Goal: Information Seeking & Learning: Learn about a topic

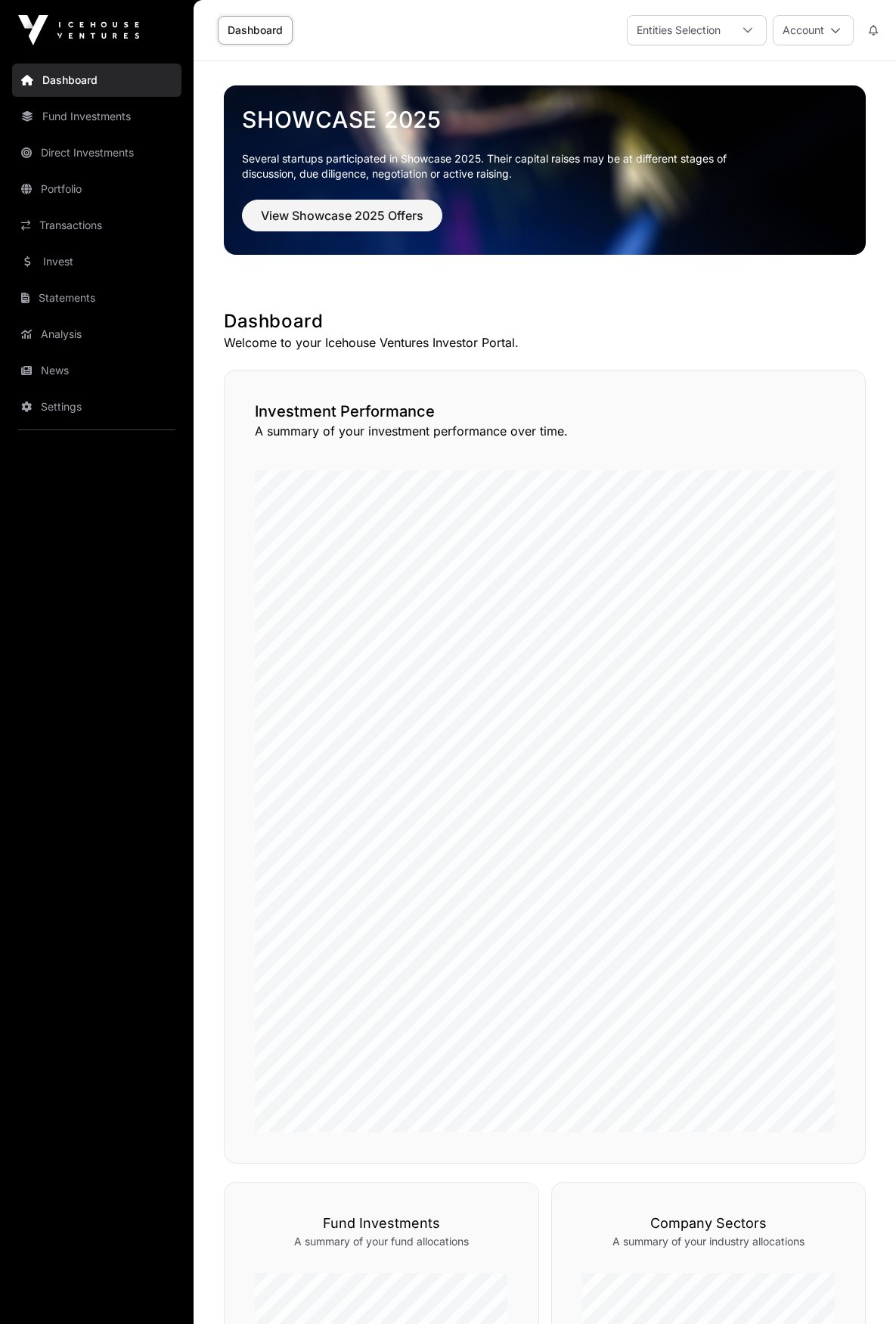
click at [107, 123] on link "Fund Investments" at bounding box center [97, 116] width 169 height 34
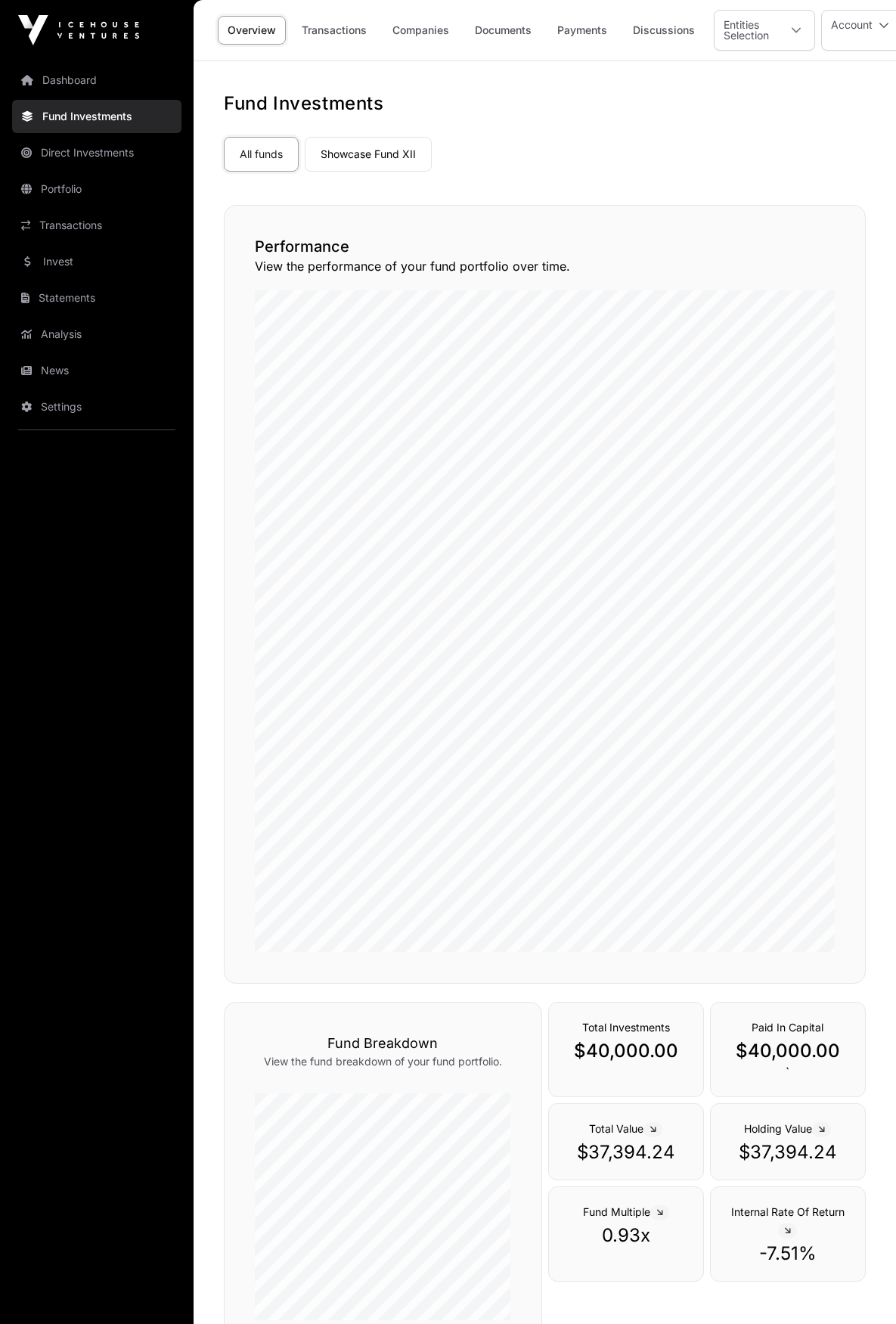
click at [437, 27] on link "Companies" at bounding box center [421, 30] width 77 height 29
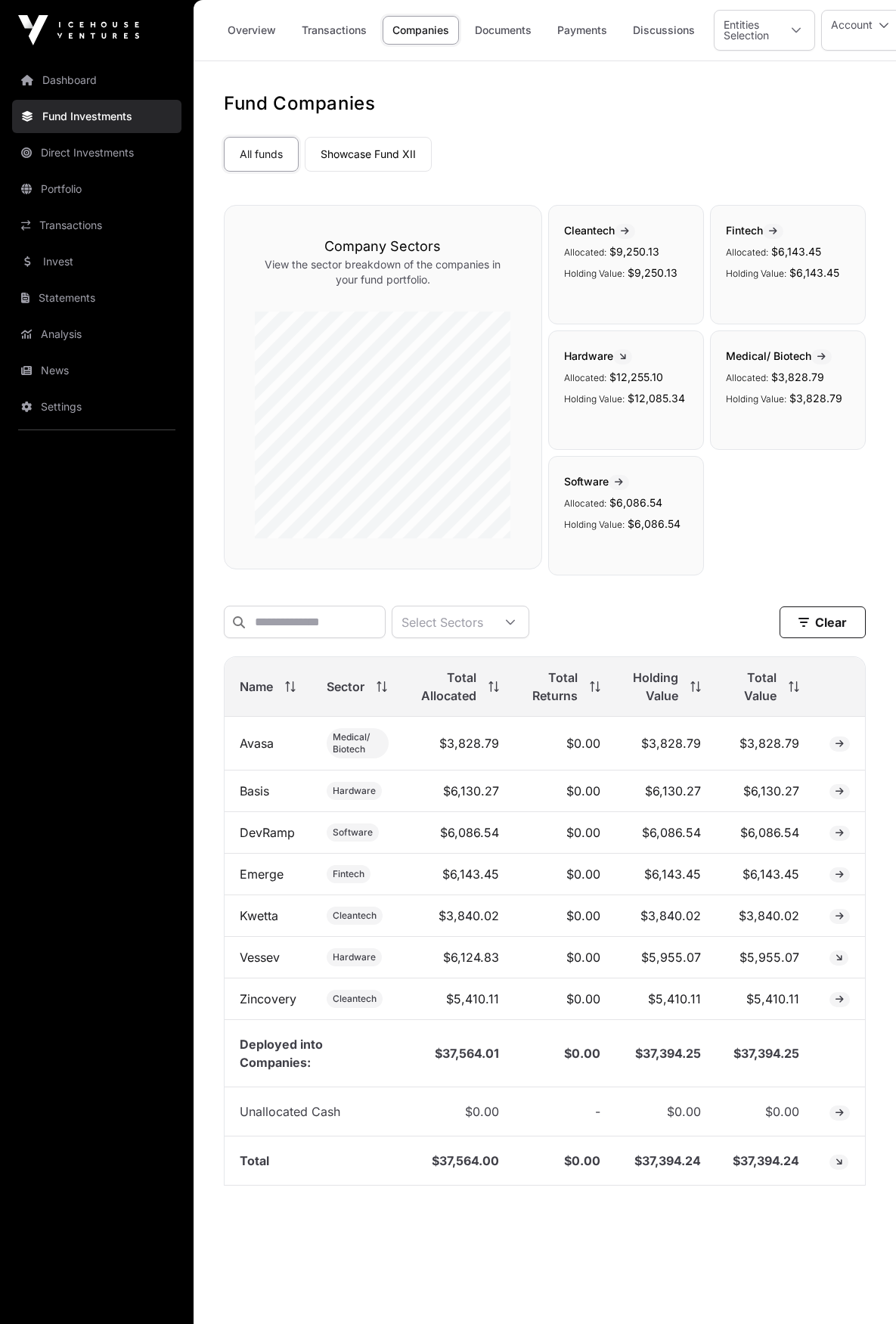
click at [114, 145] on link "Direct Investments" at bounding box center [97, 153] width 169 height 34
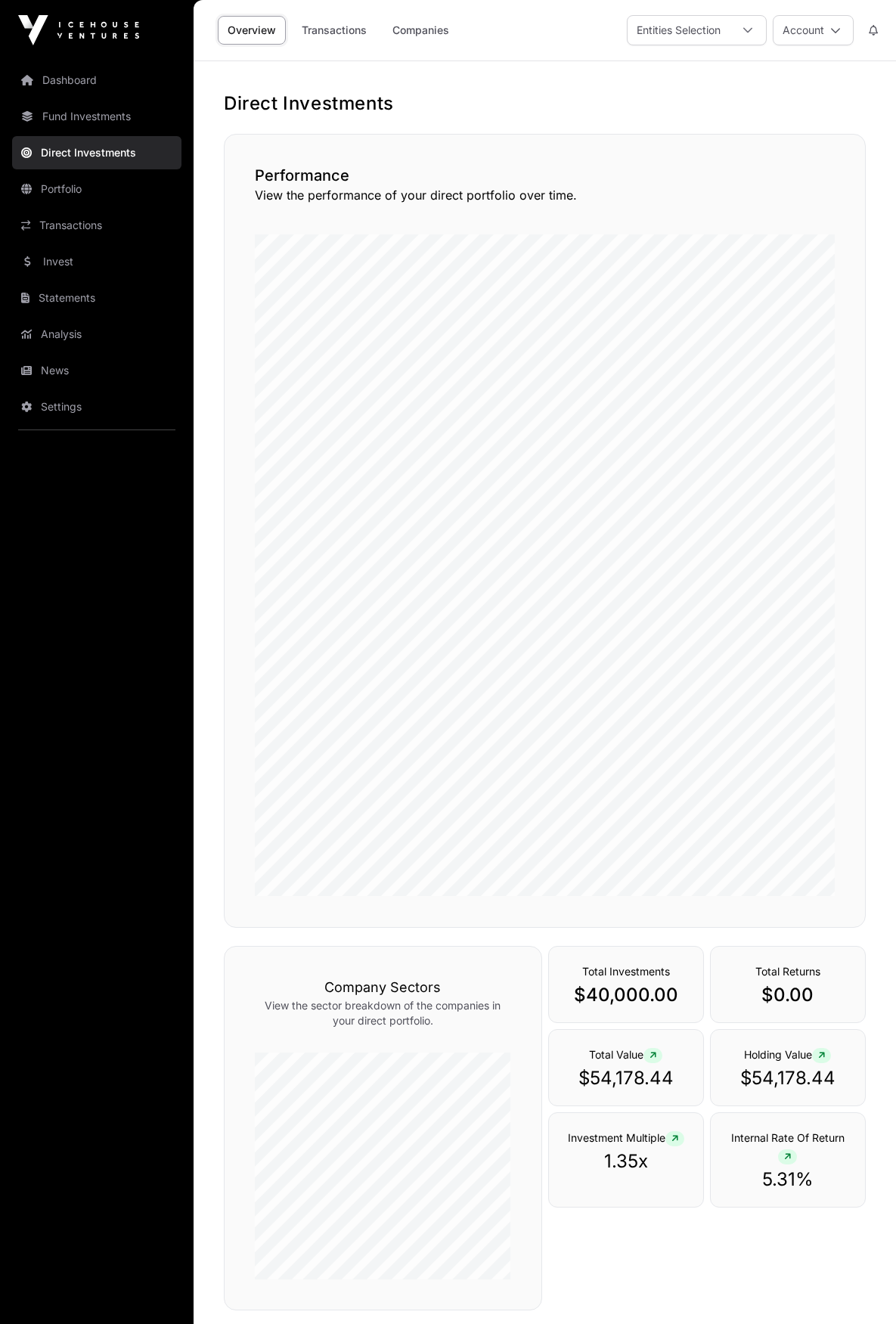
click at [420, 29] on link "Companies" at bounding box center [421, 30] width 77 height 29
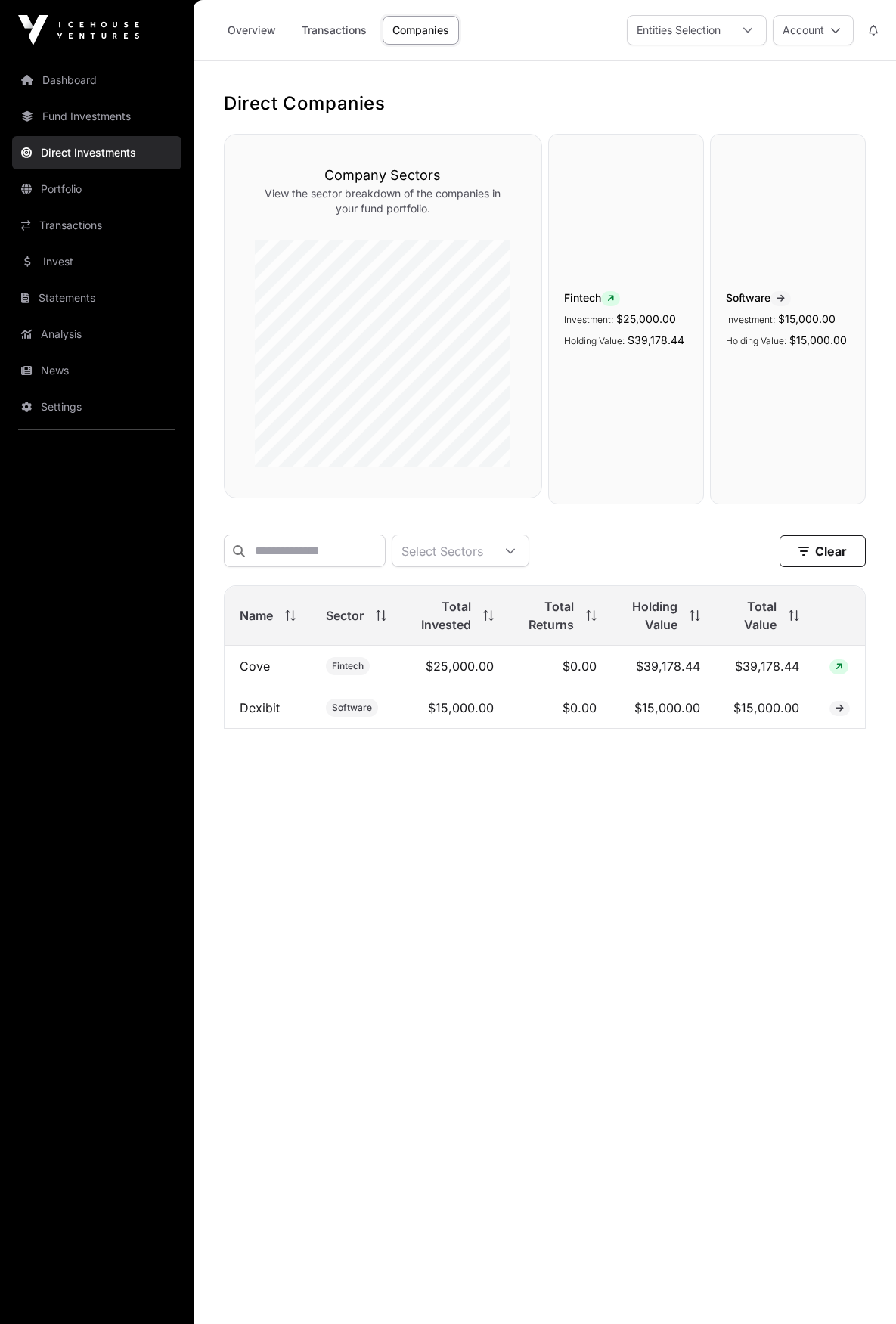
click at [112, 109] on link "Fund Investments" at bounding box center [97, 116] width 169 height 34
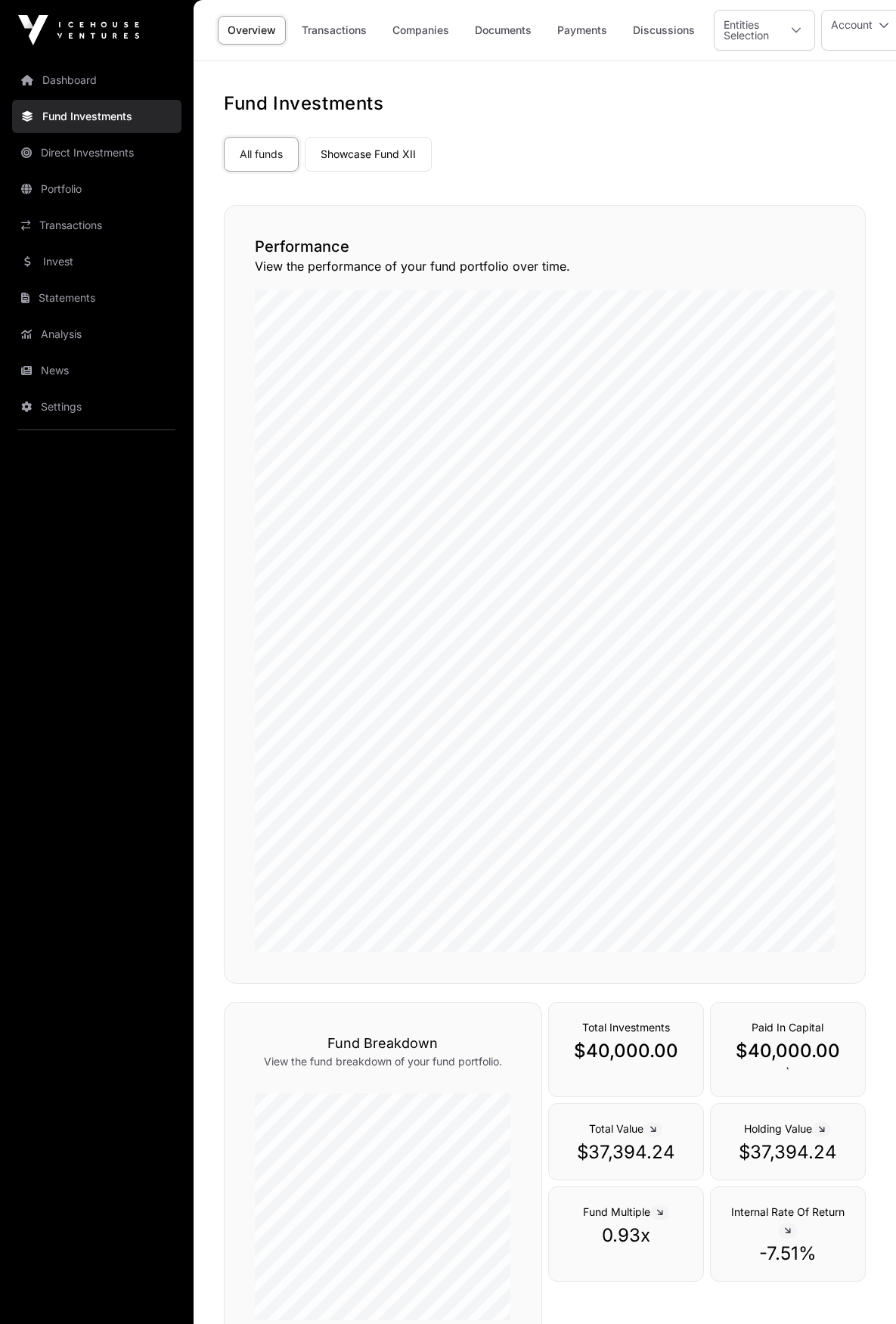
click at [68, 157] on link "Direct Investments" at bounding box center [97, 153] width 169 height 34
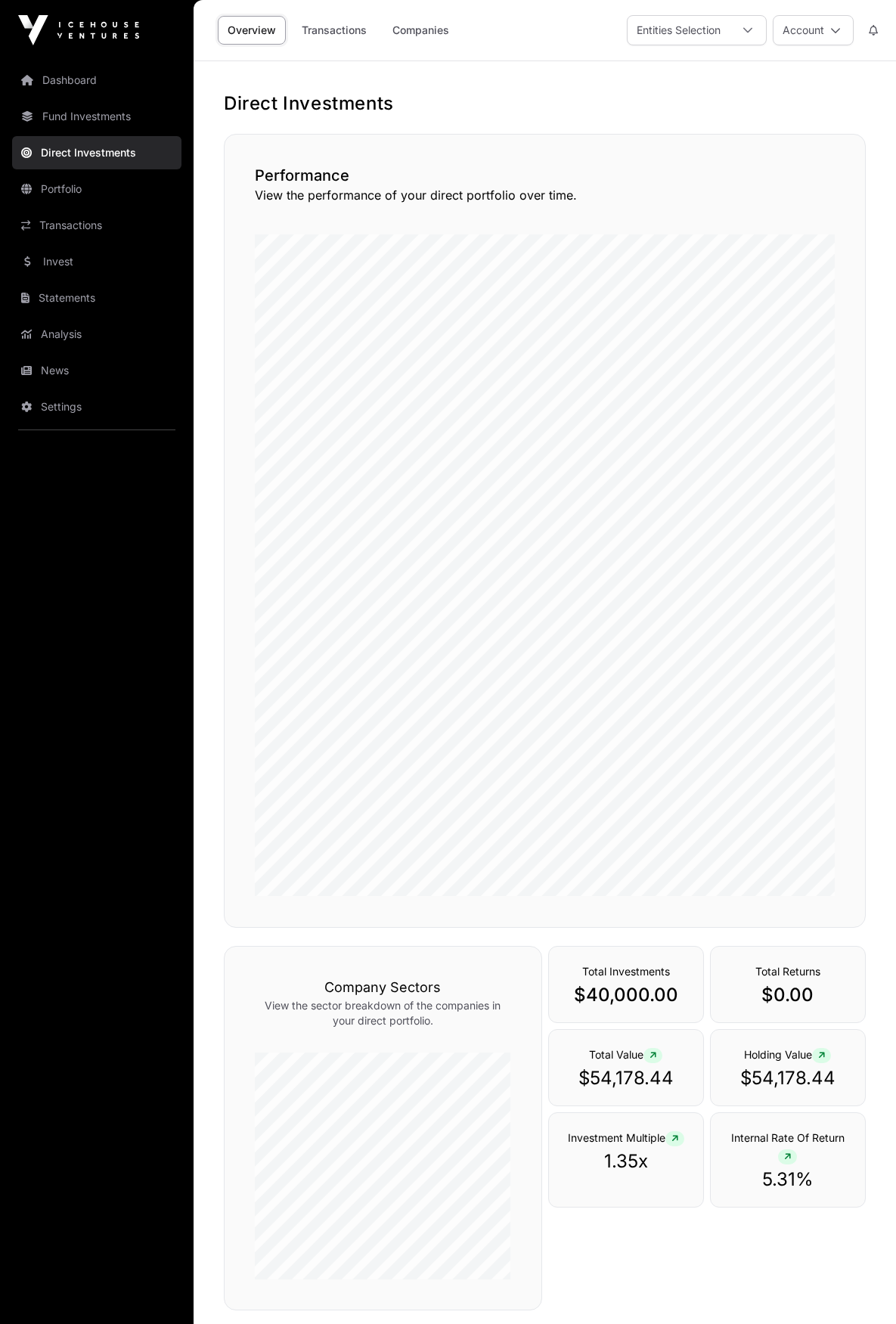
click at [437, 28] on link "Companies" at bounding box center [421, 30] width 77 height 29
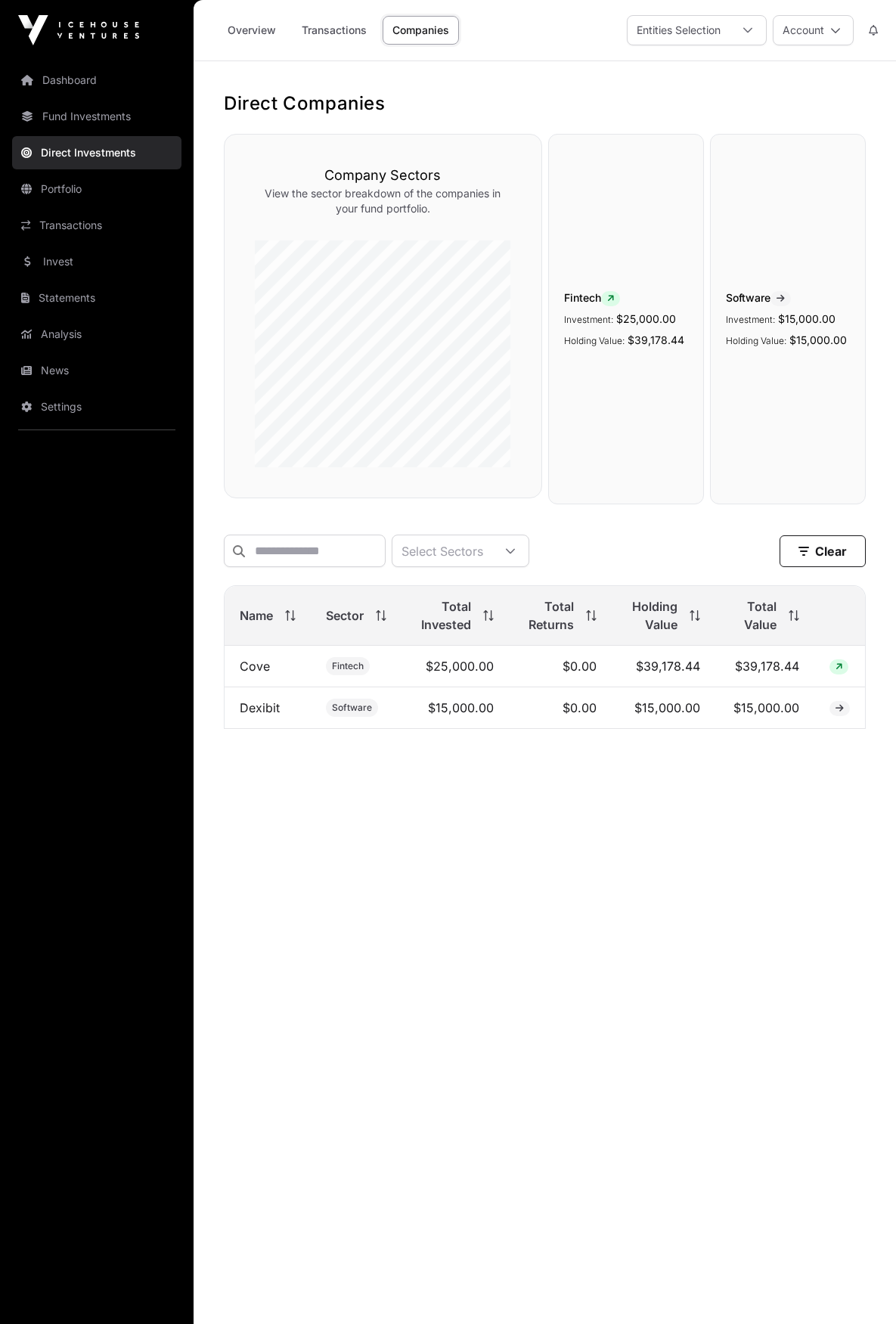
click at [251, 27] on link "Overview" at bounding box center [251, 30] width 68 height 29
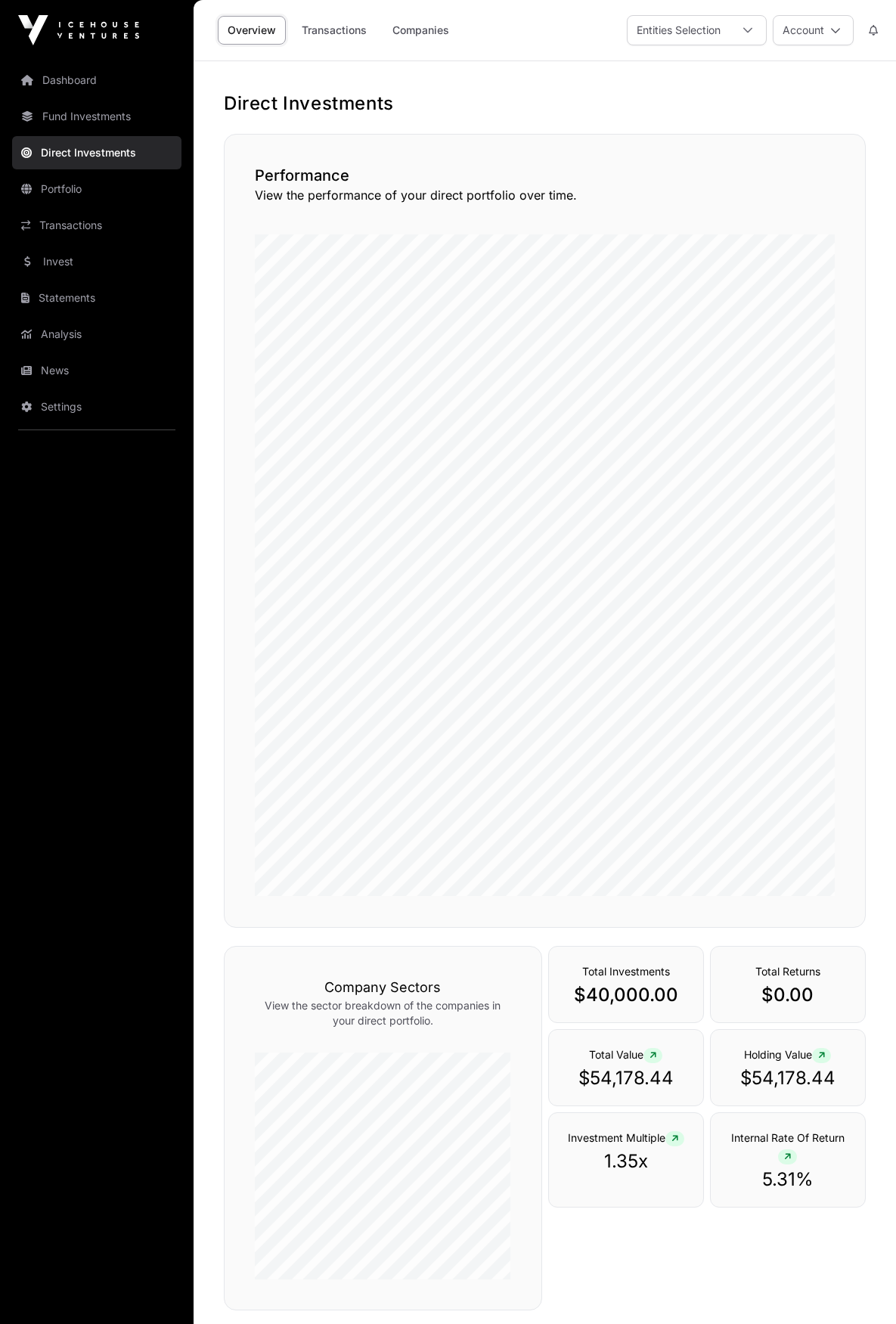
click at [653, 27] on div "Entities Selection" at bounding box center [678, 30] width 102 height 29
click at [126, 267] on link "Invest" at bounding box center [97, 262] width 169 height 34
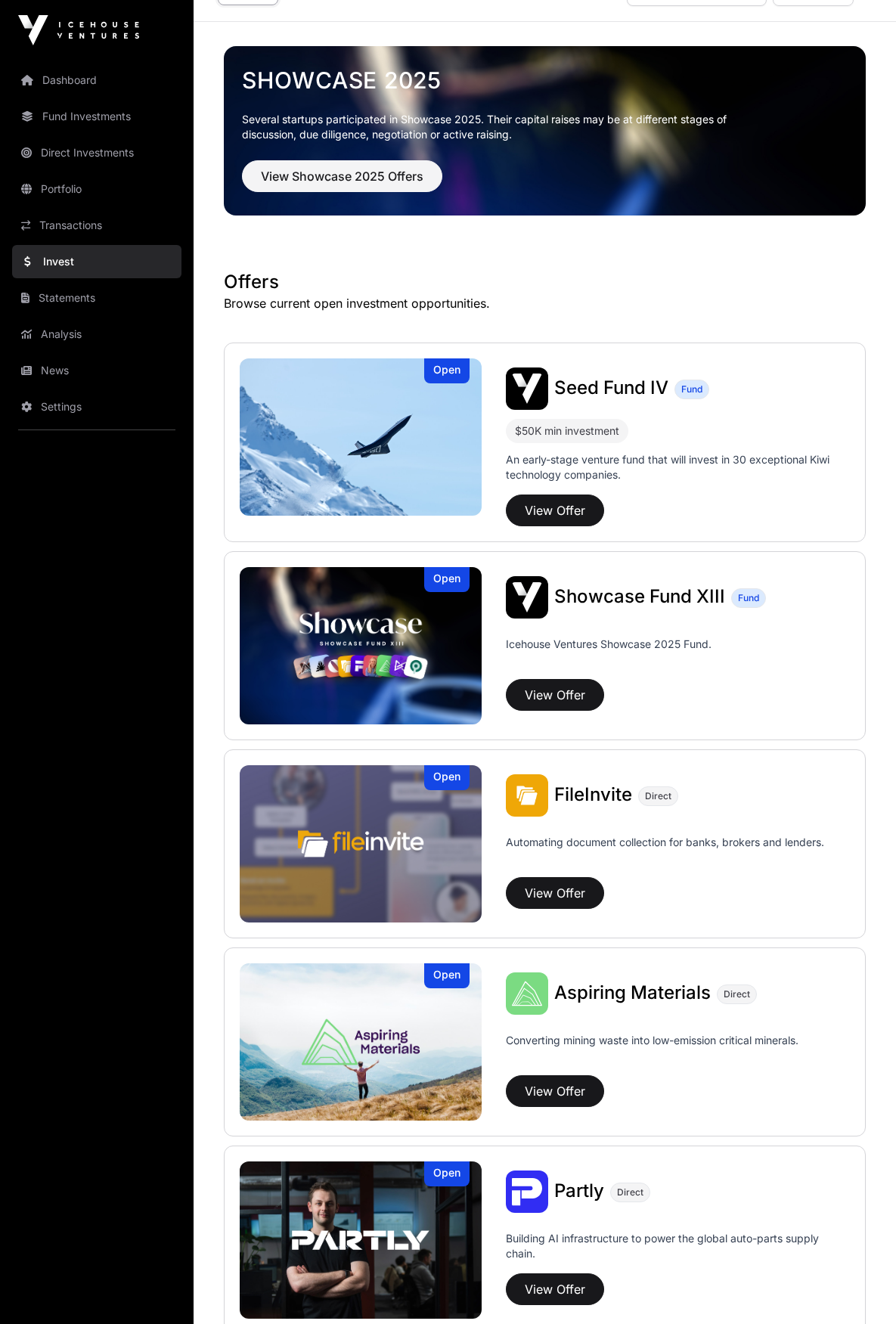
scroll to position [76, 0]
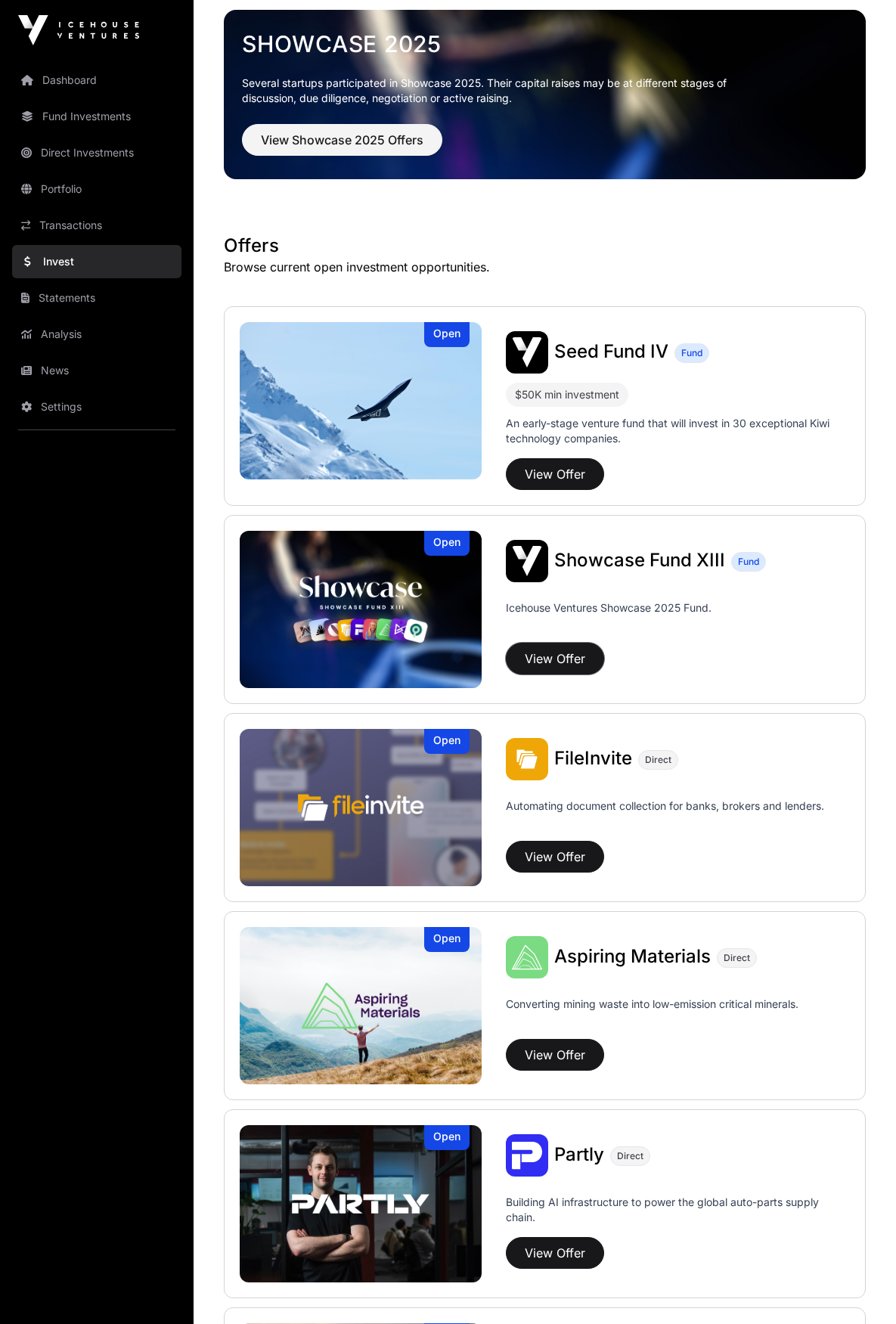
click at [575, 659] on button "View Offer" at bounding box center [554, 659] width 98 height 32
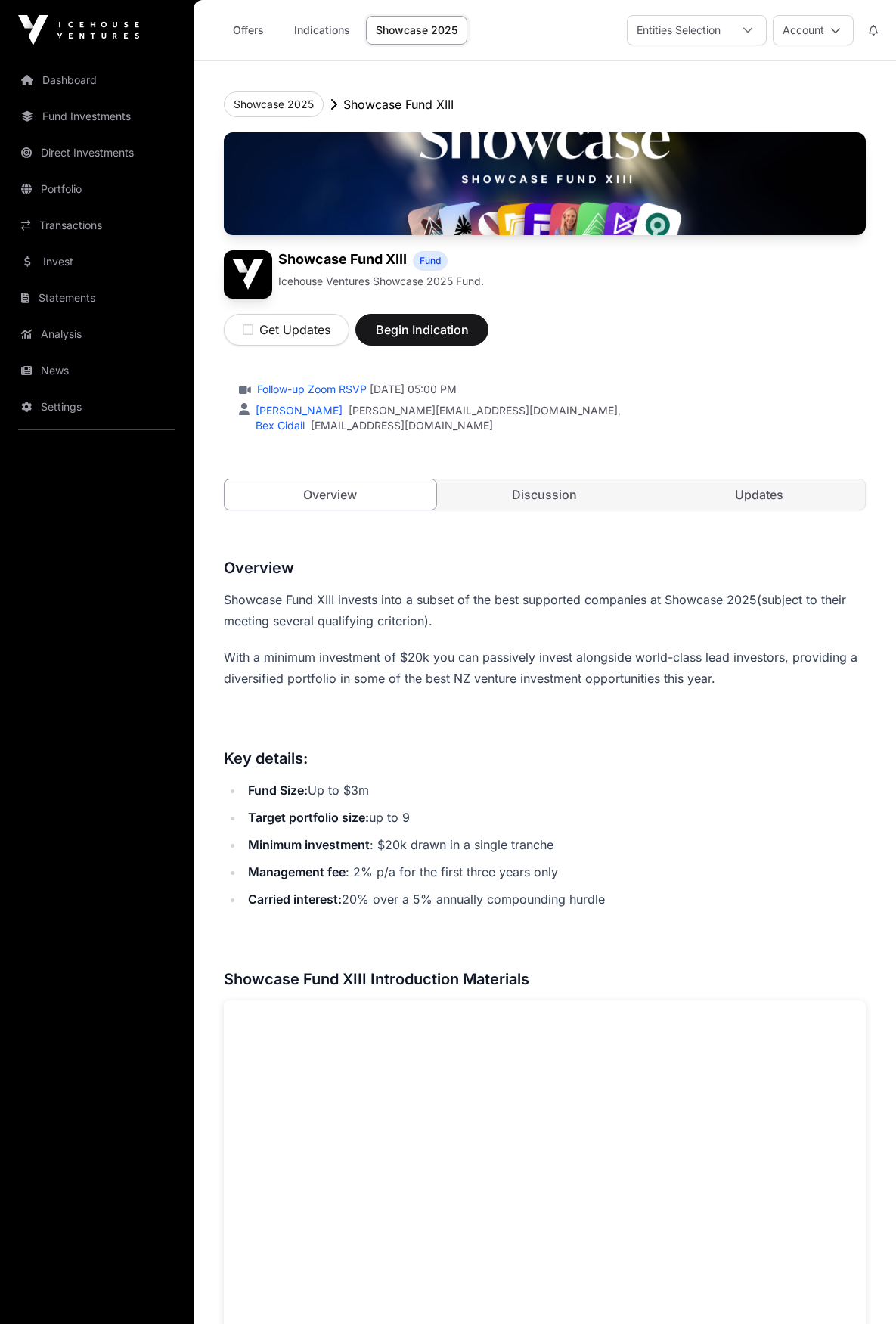
click at [725, 497] on link "Updates" at bounding box center [759, 494] width 212 height 30
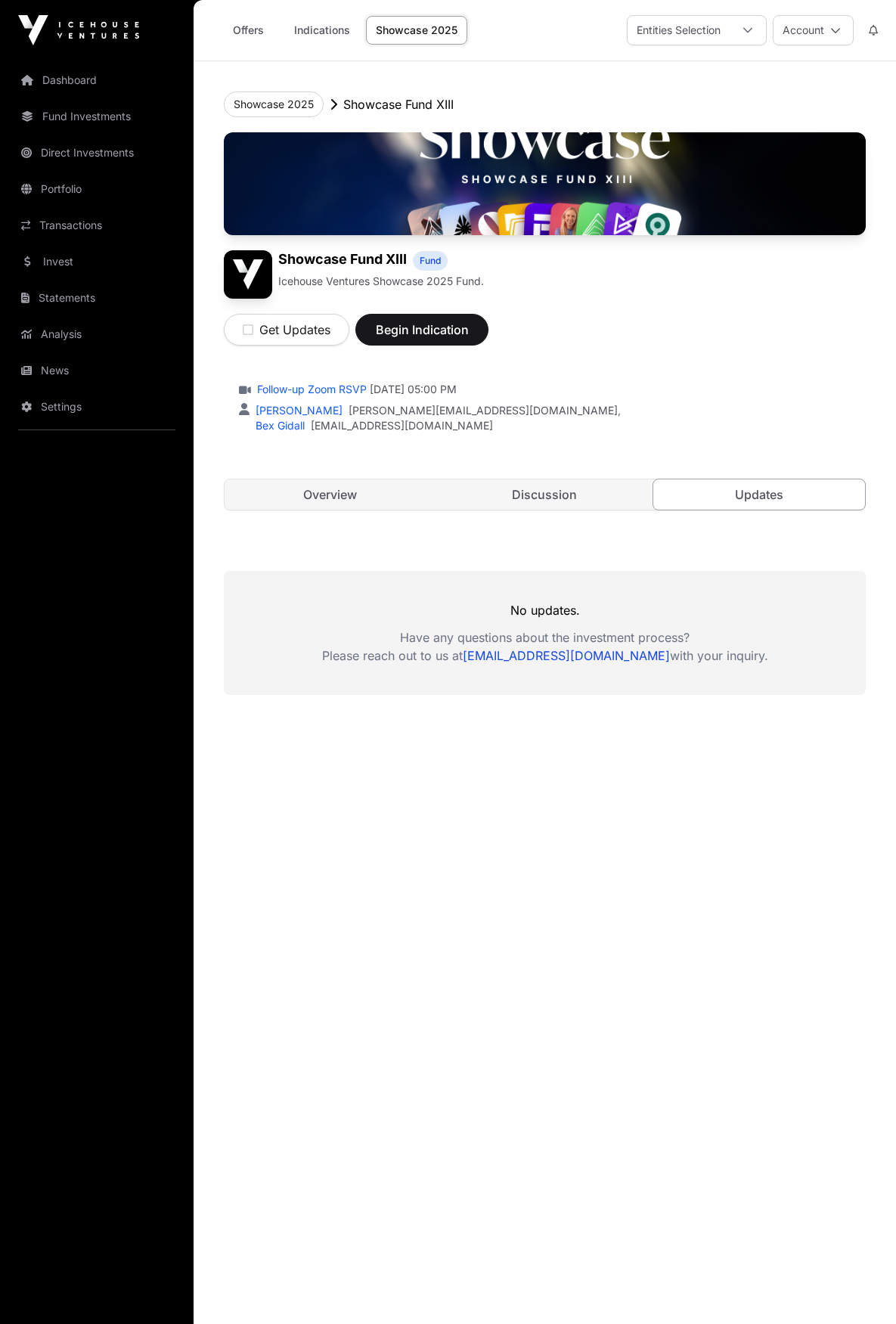
click at [533, 493] on link "Discussion" at bounding box center [545, 494] width 212 height 30
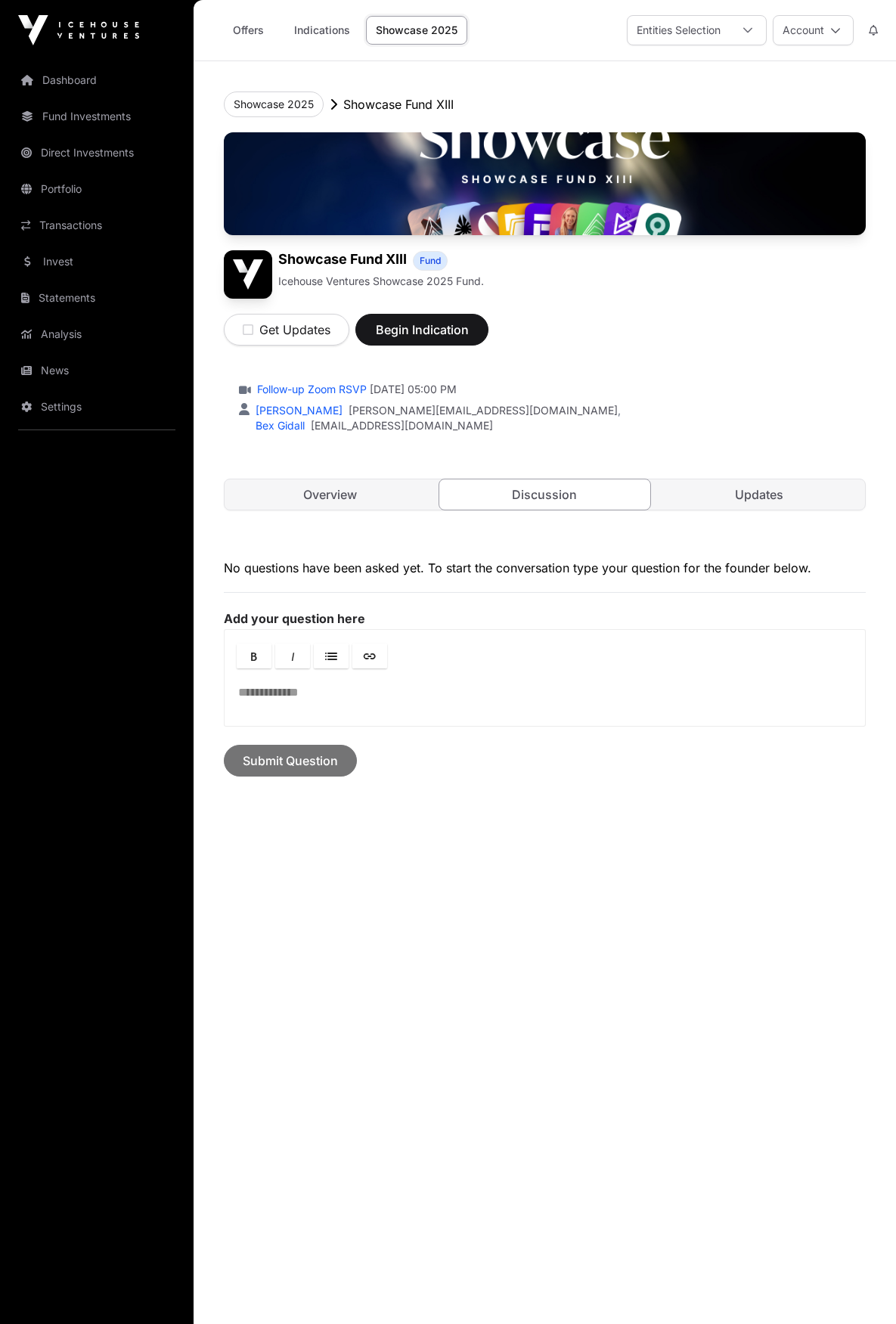
click at [325, 491] on link "Overview" at bounding box center [331, 494] width 212 height 30
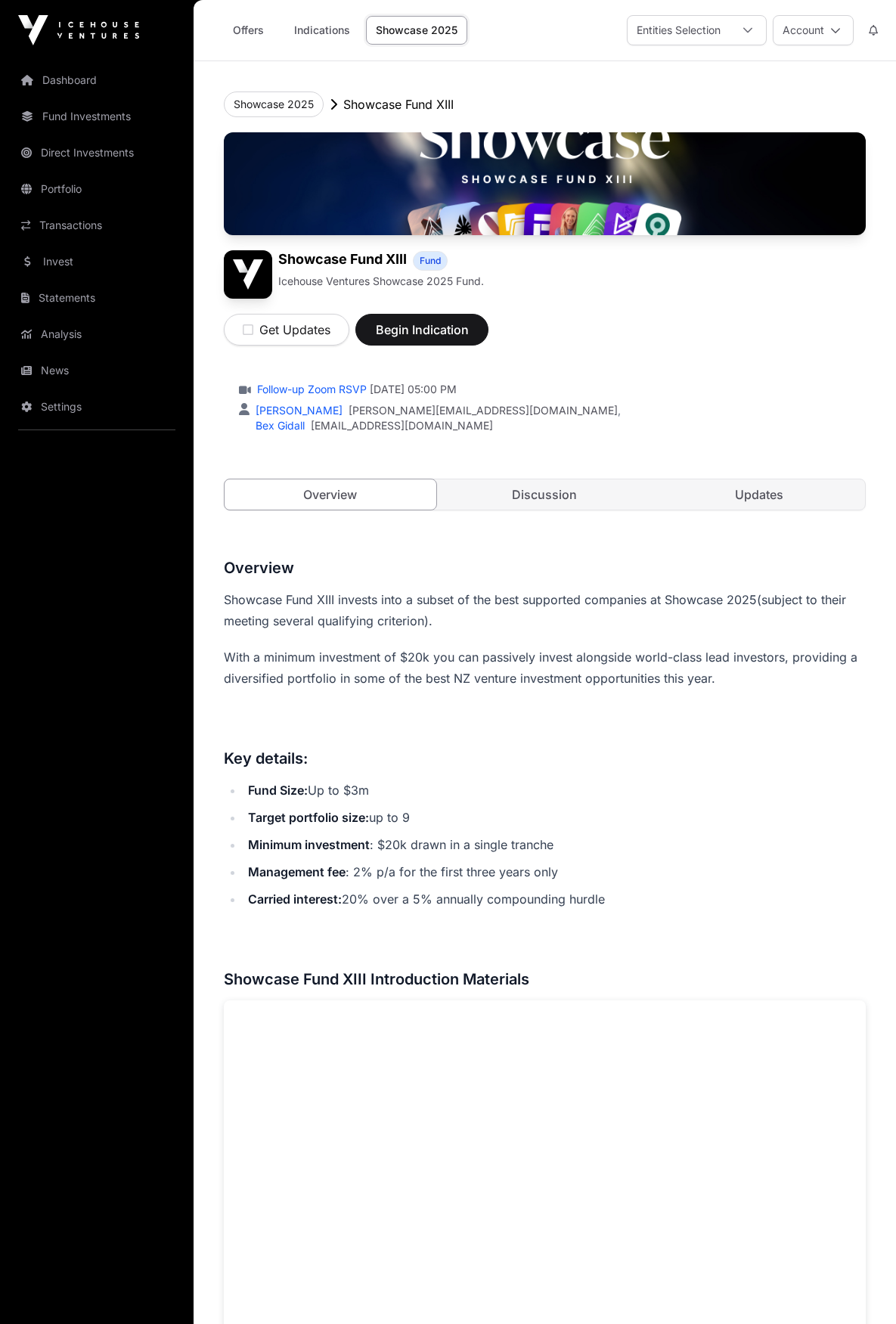
click at [62, 267] on link "Invest" at bounding box center [97, 262] width 169 height 34
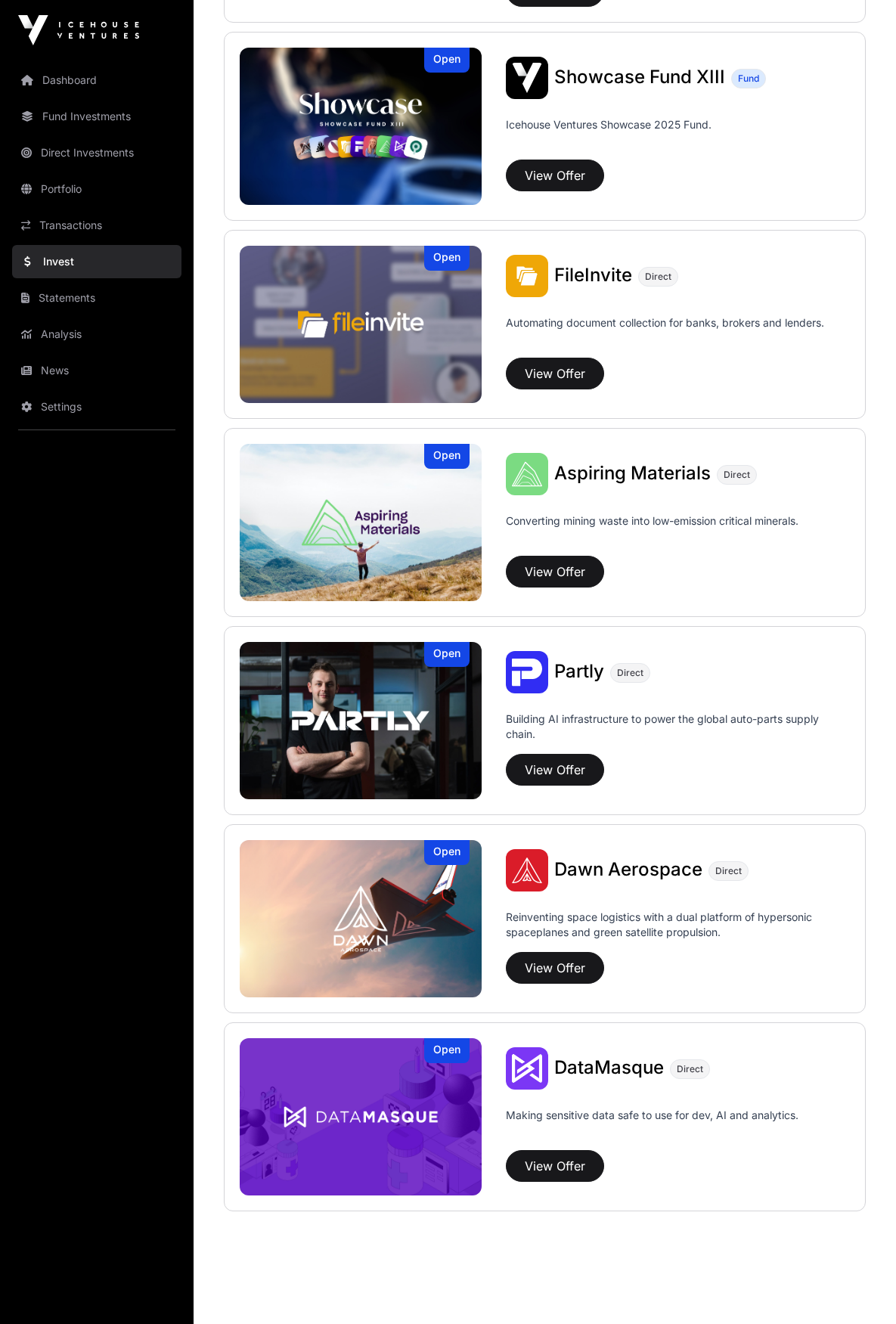
scroll to position [573, 0]
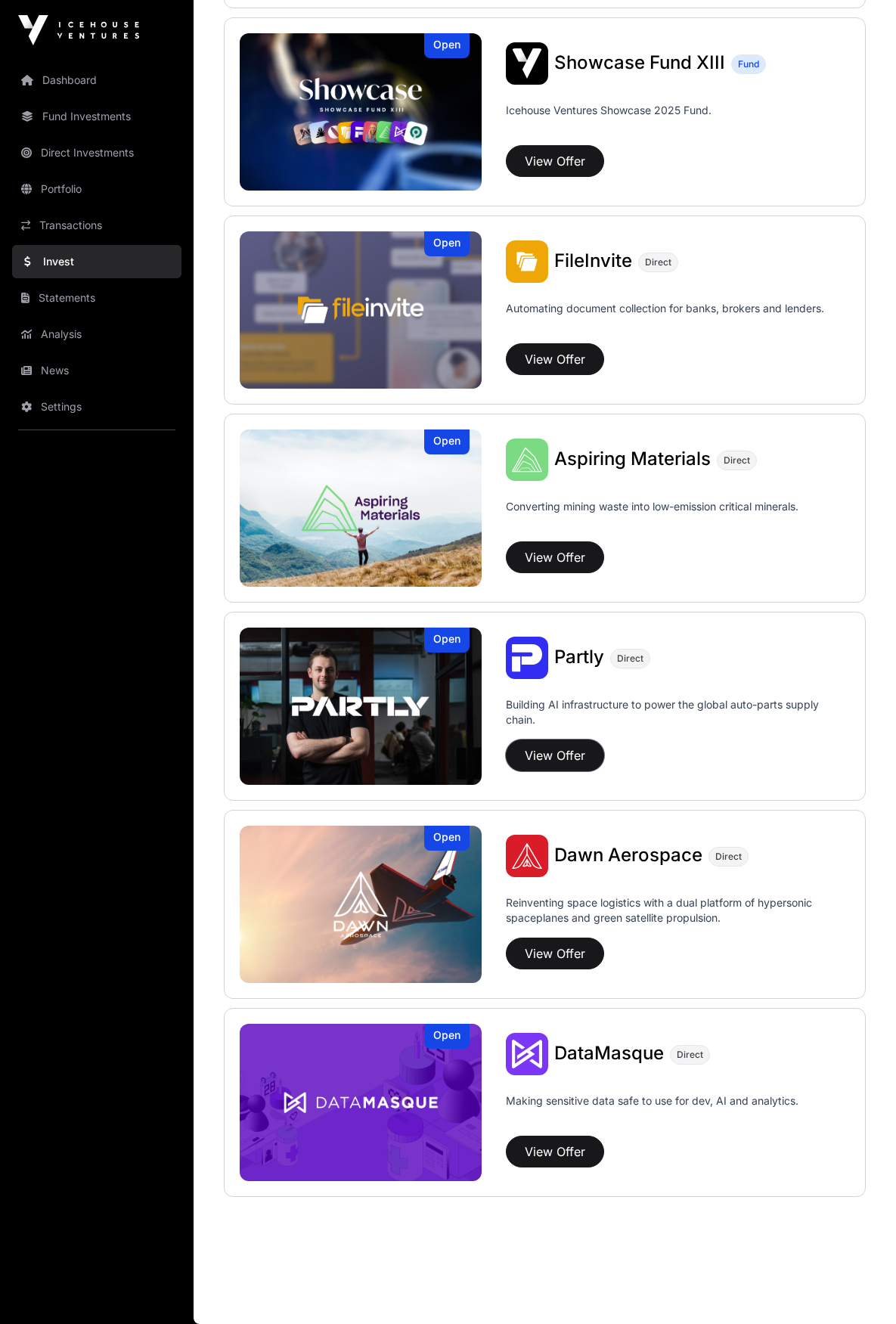
click at [574, 751] on button "View Offer" at bounding box center [554, 755] width 98 height 32
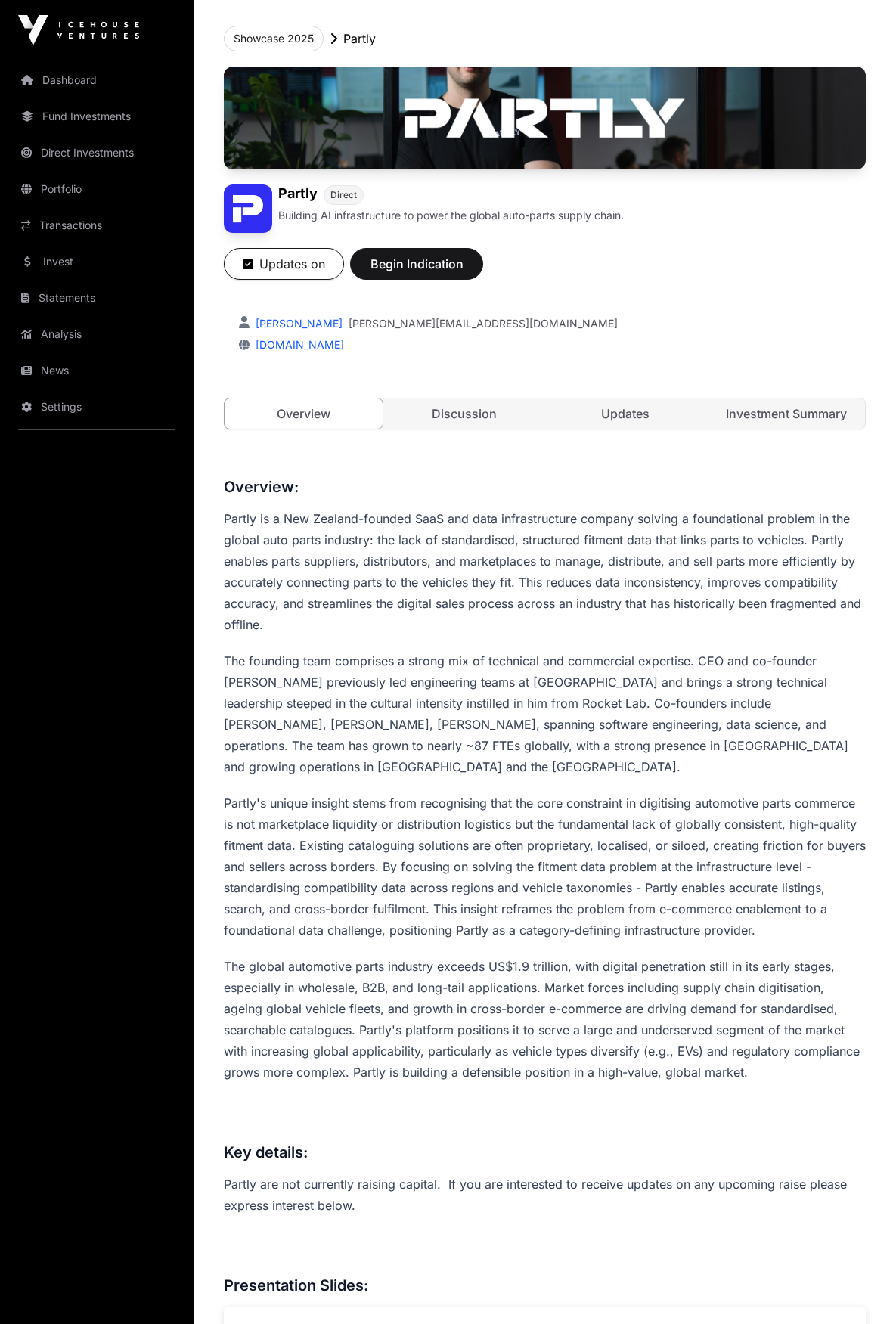
scroll to position [227, 0]
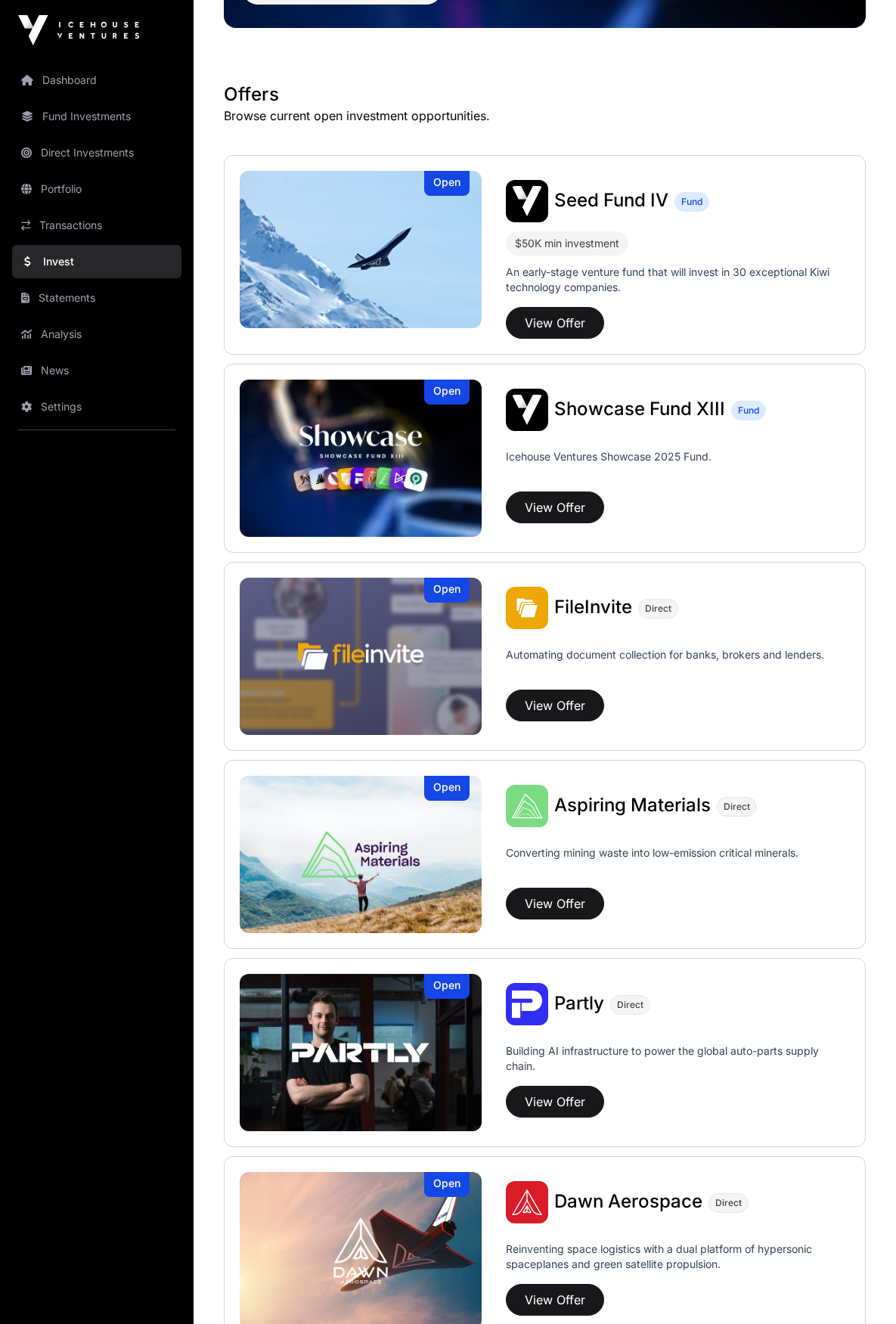
scroll to position [573, 0]
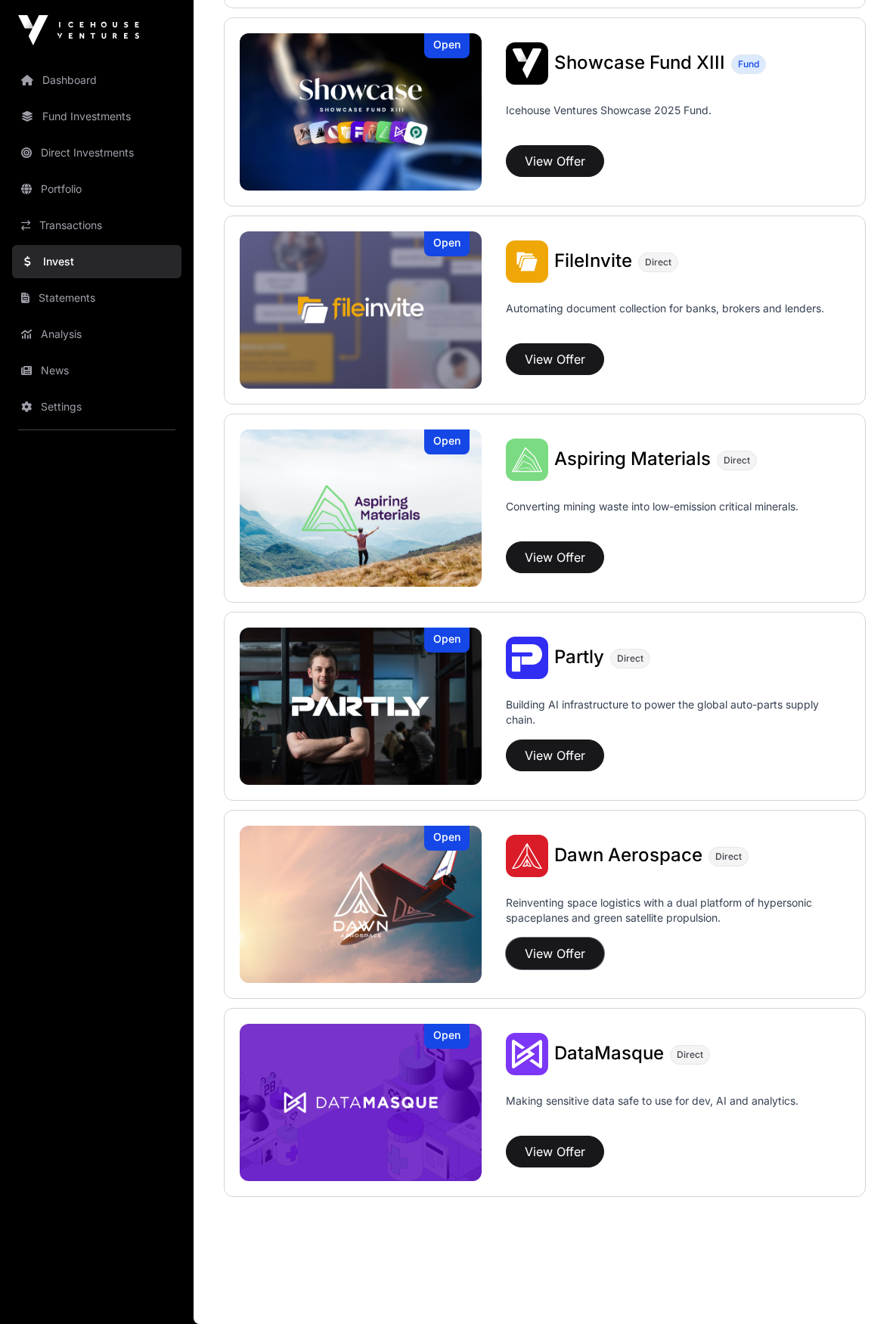
click at [579, 954] on button "View Offer" at bounding box center [554, 954] width 98 height 32
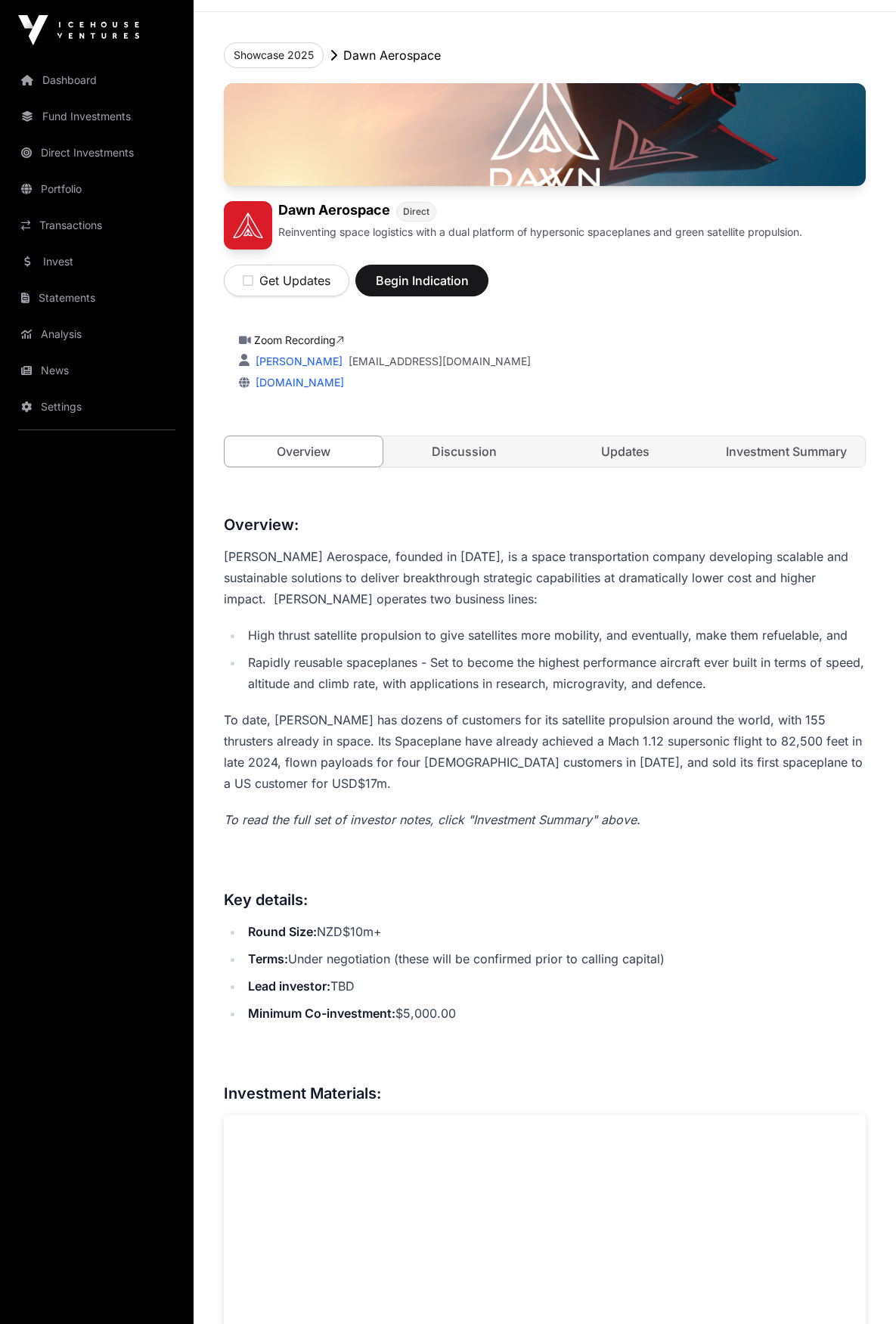
scroll to position [76, 0]
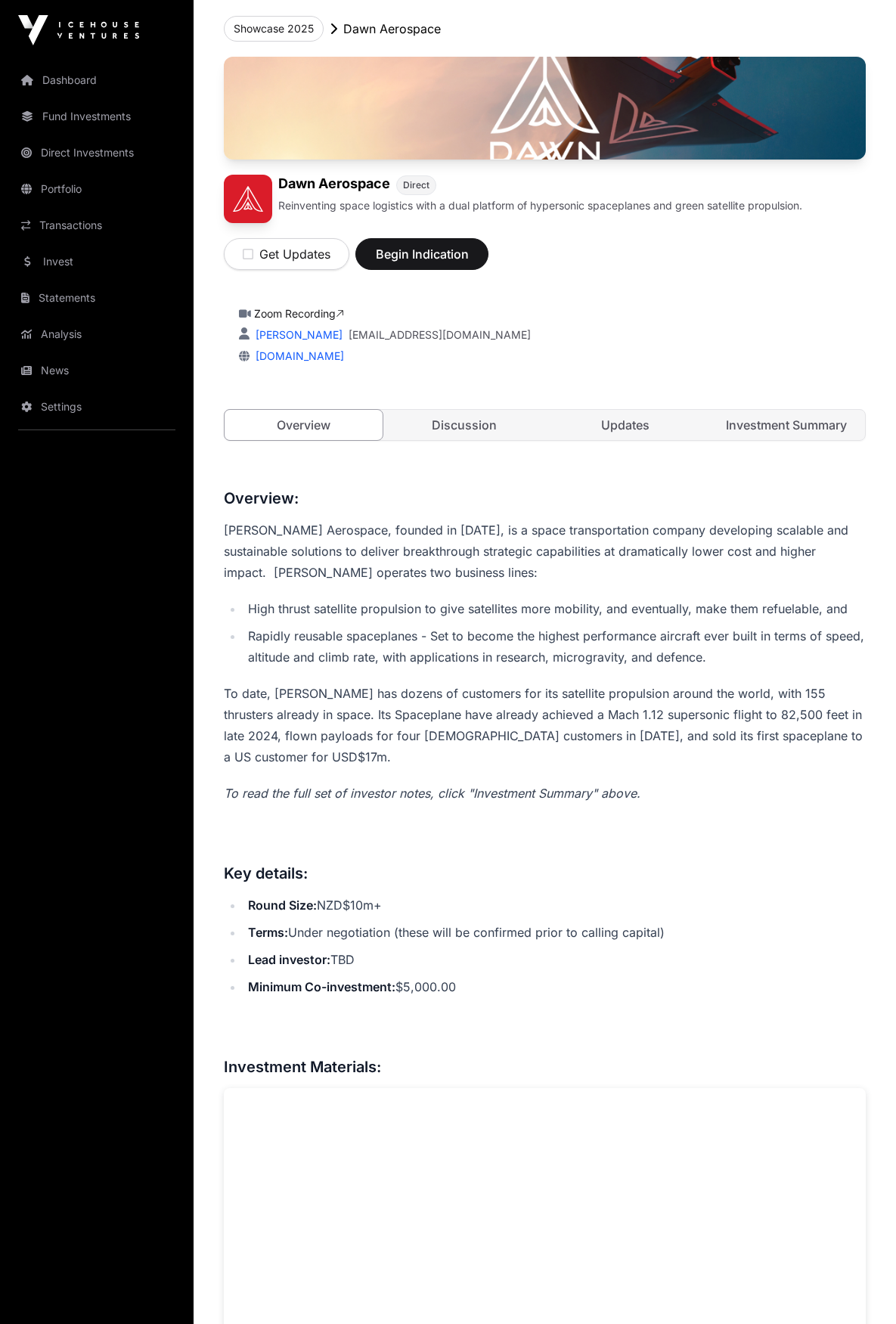
scroll to position [573, 0]
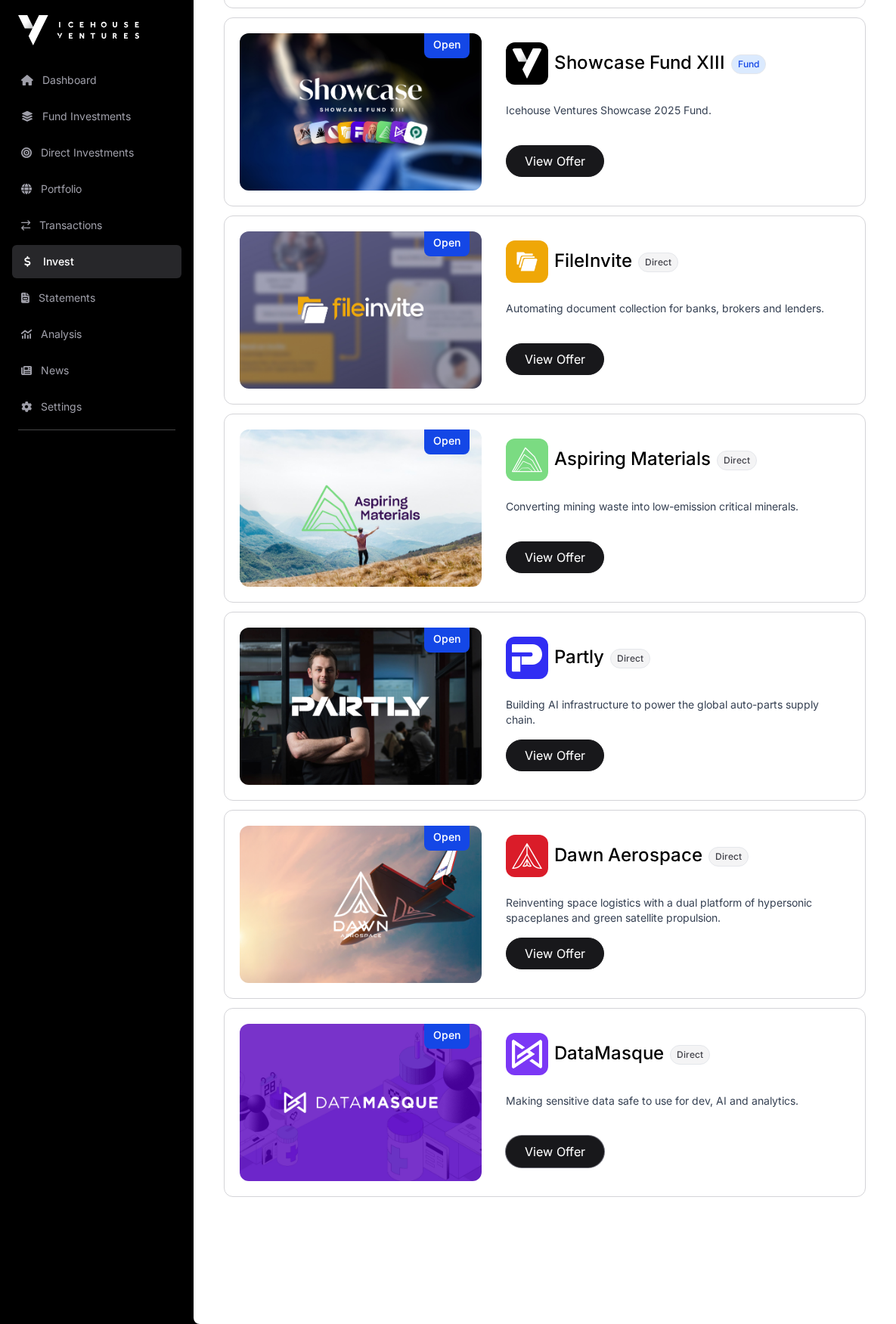
click at [571, 1159] on button "View Offer" at bounding box center [554, 1152] width 98 height 32
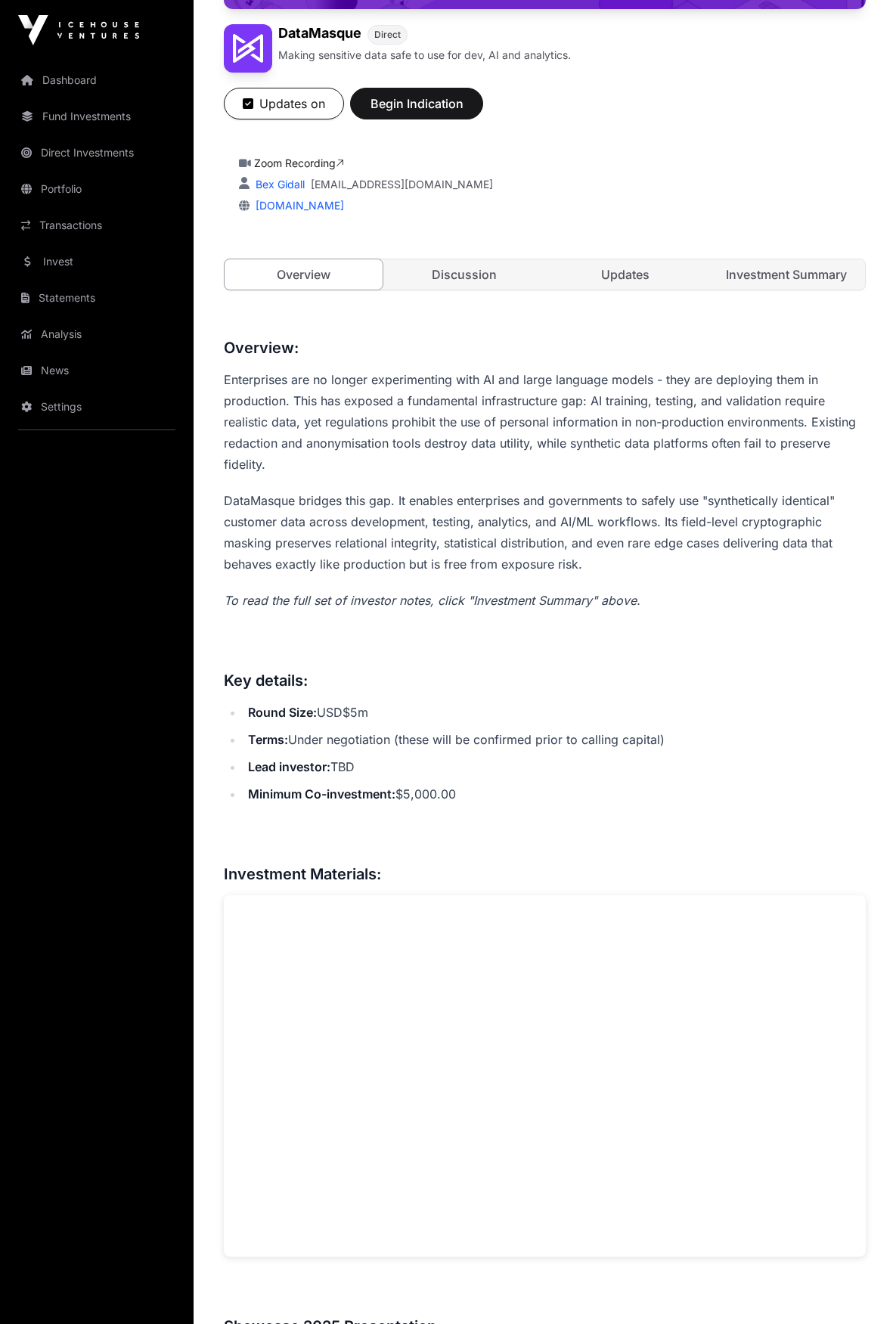
scroll to position [227, 0]
click at [631, 280] on link "Updates" at bounding box center [625, 273] width 158 height 30
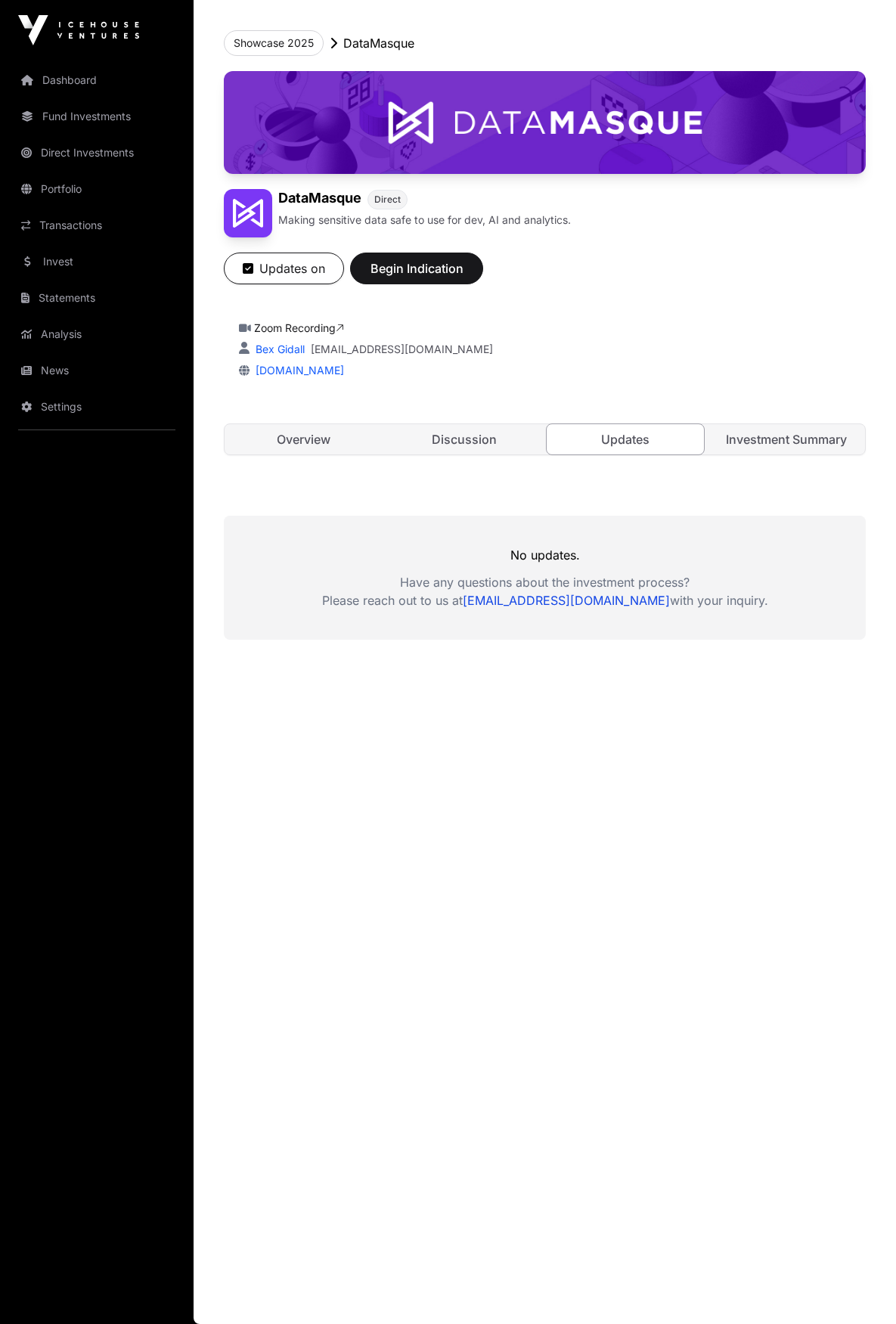
scroll to position [61, 0]
click at [758, 441] on link "Investment Summary" at bounding box center [785, 439] width 158 height 30
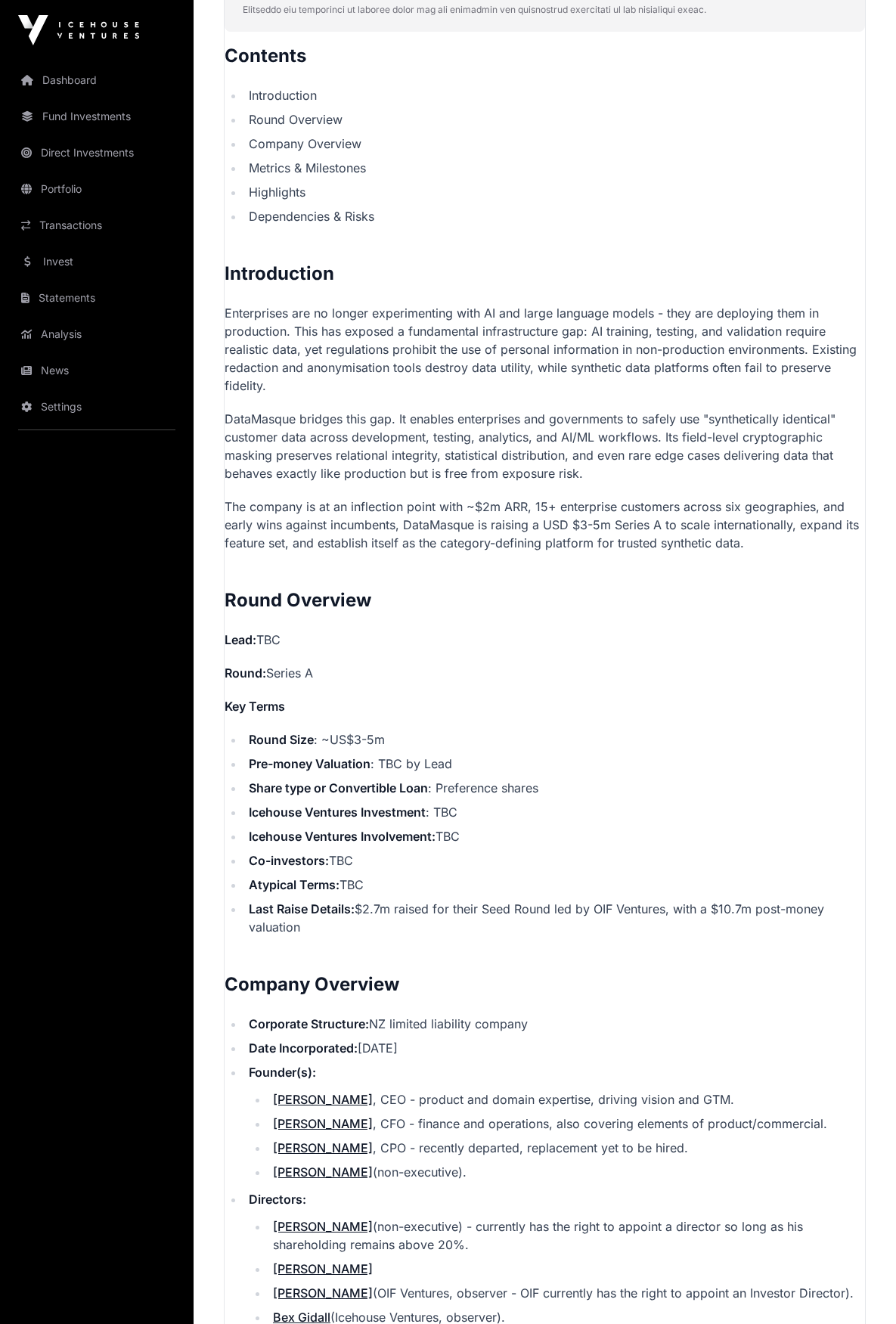
scroll to position [590, 0]
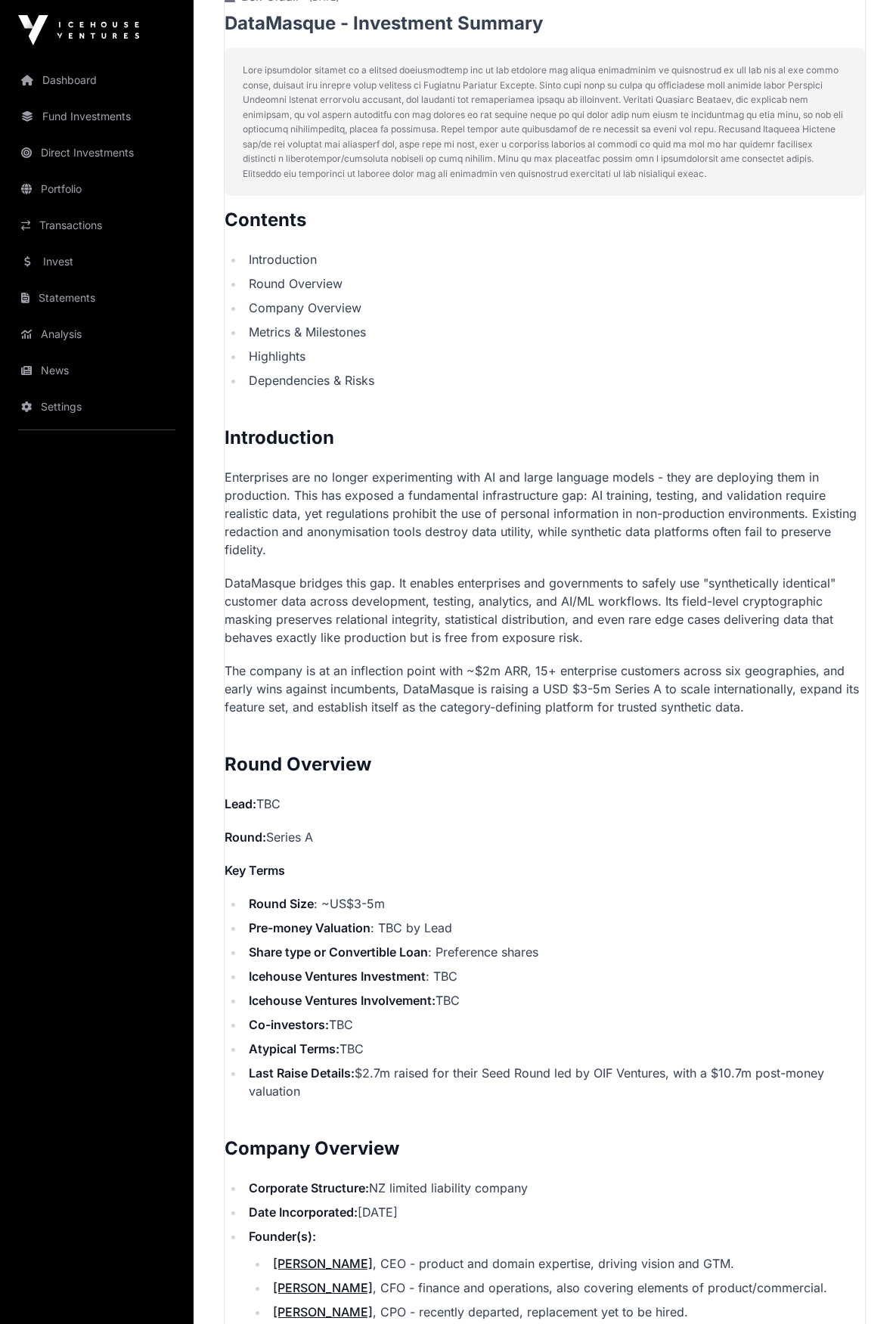
click at [60, 262] on link "Invest" at bounding box center [97, 262] width 169 height 34
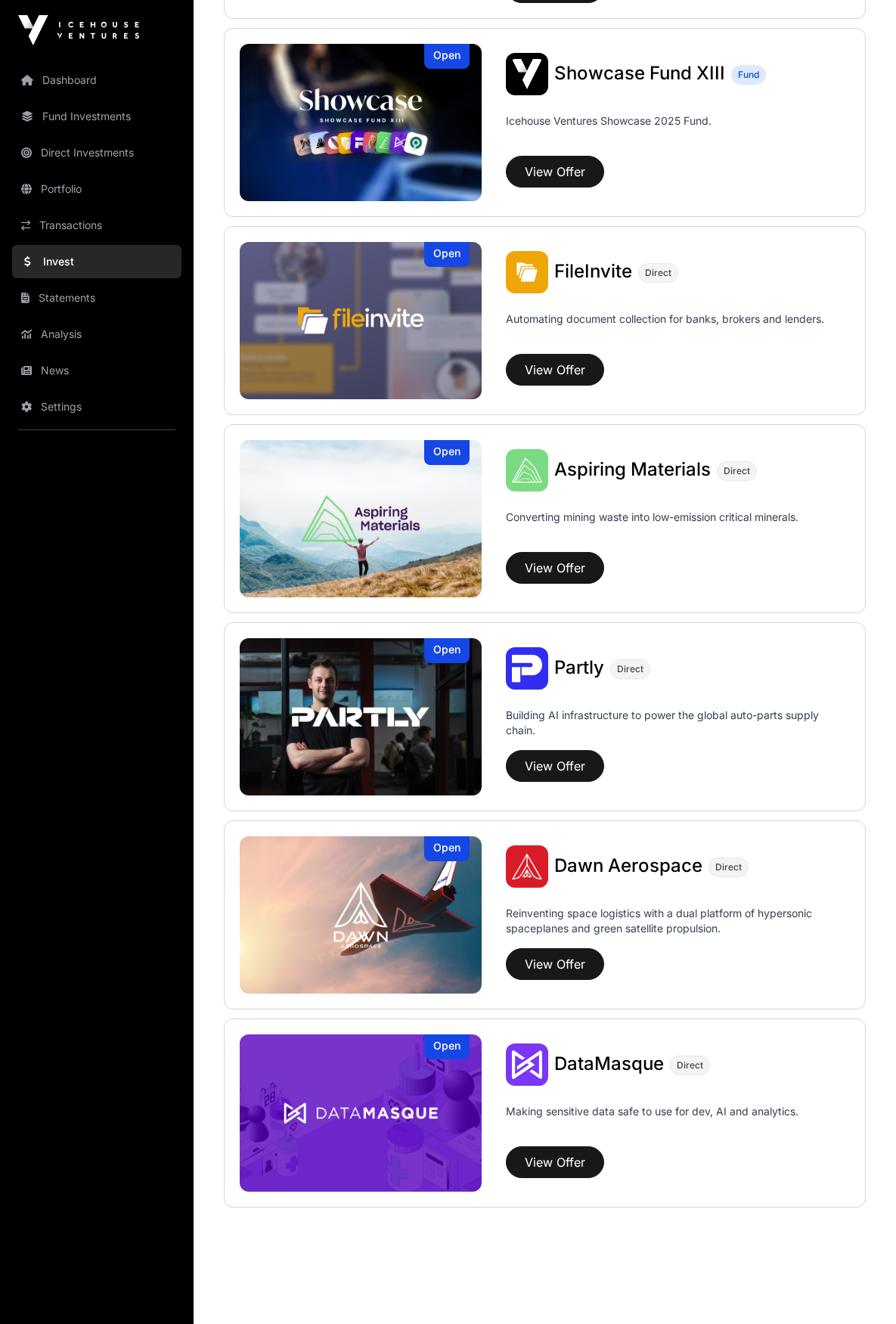
scroll to position [573, 0]
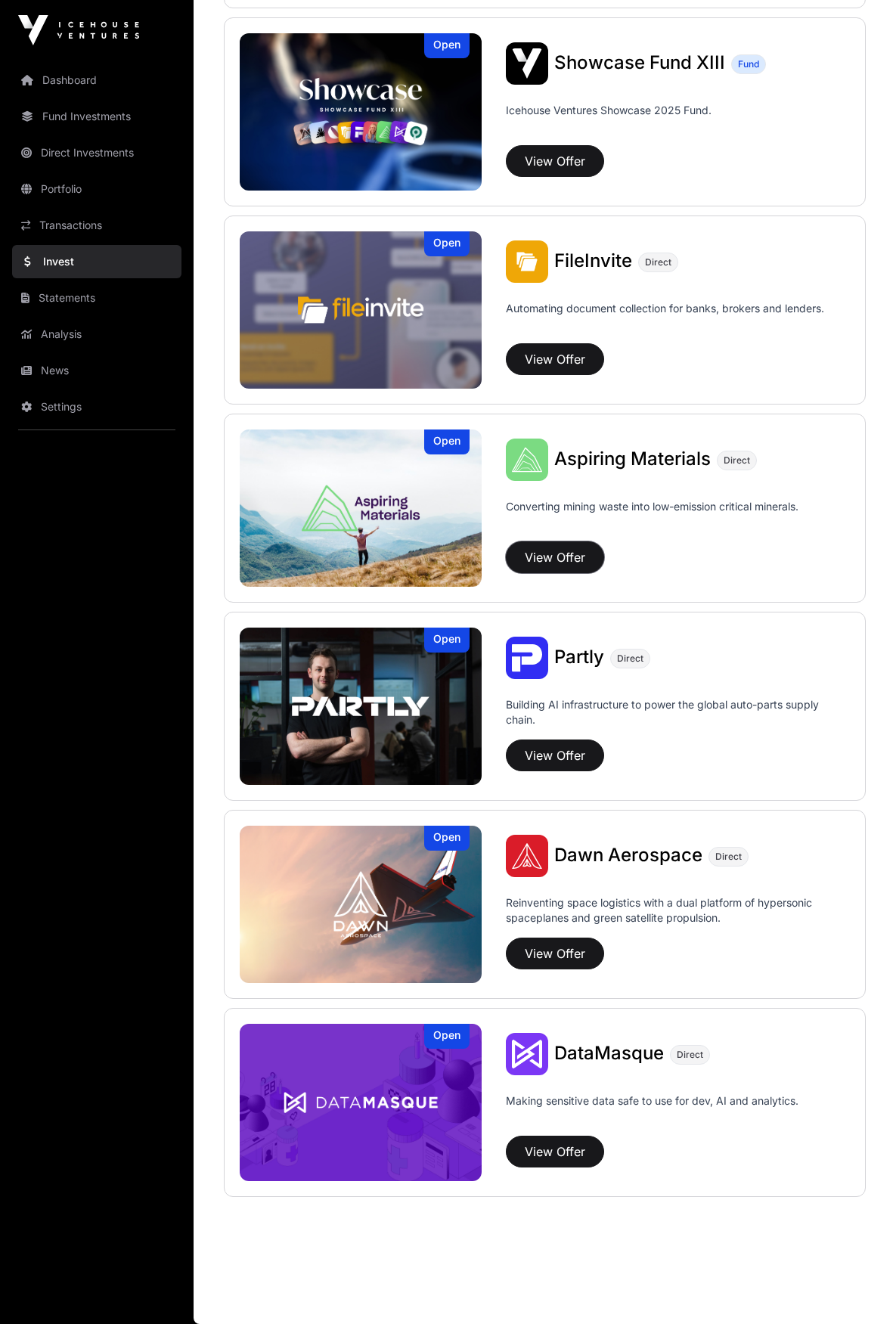
click at [562, 546] on button "View Offer" at bounding box center [554, 557] width 98 height 32
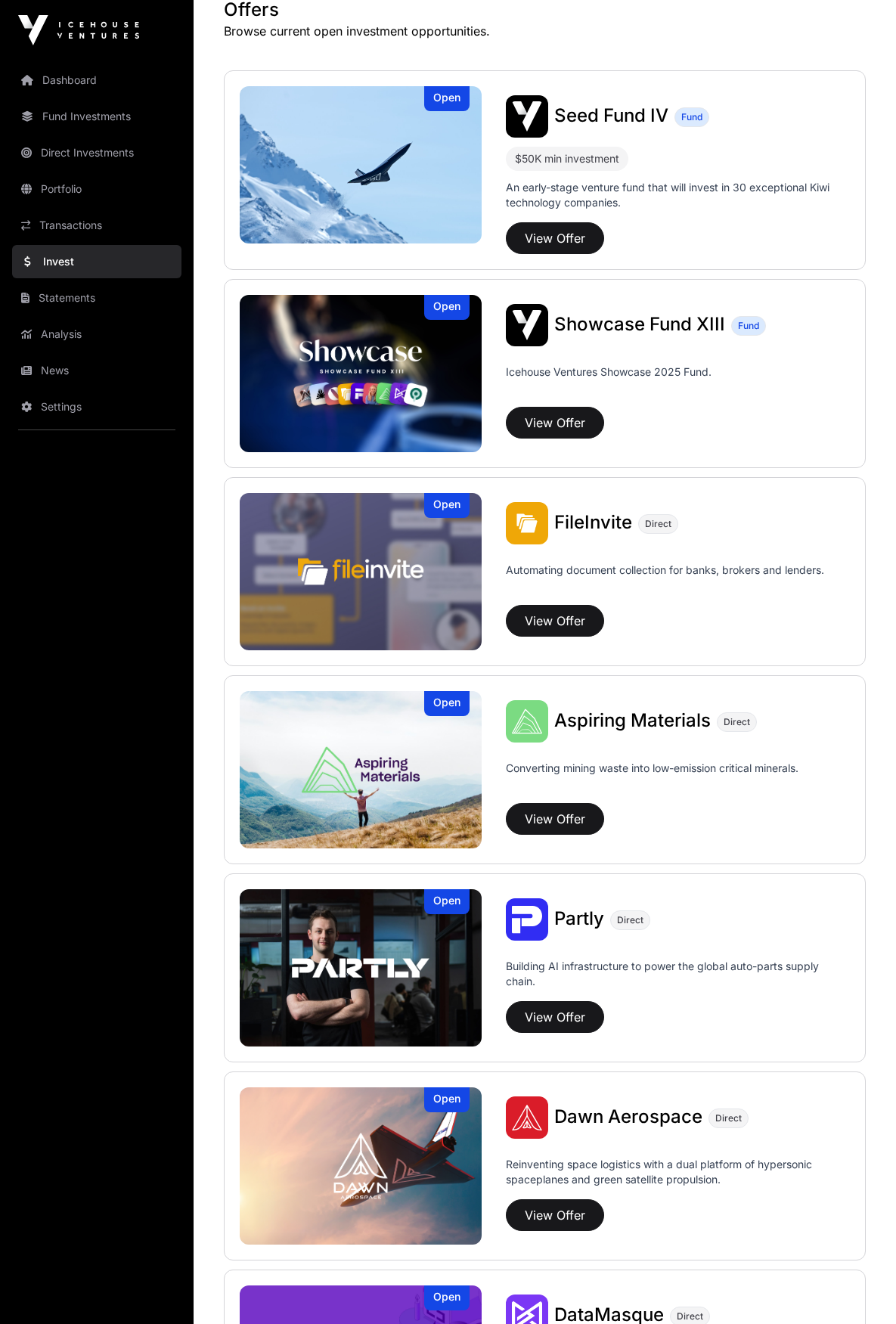
scroll to position [271, 0]
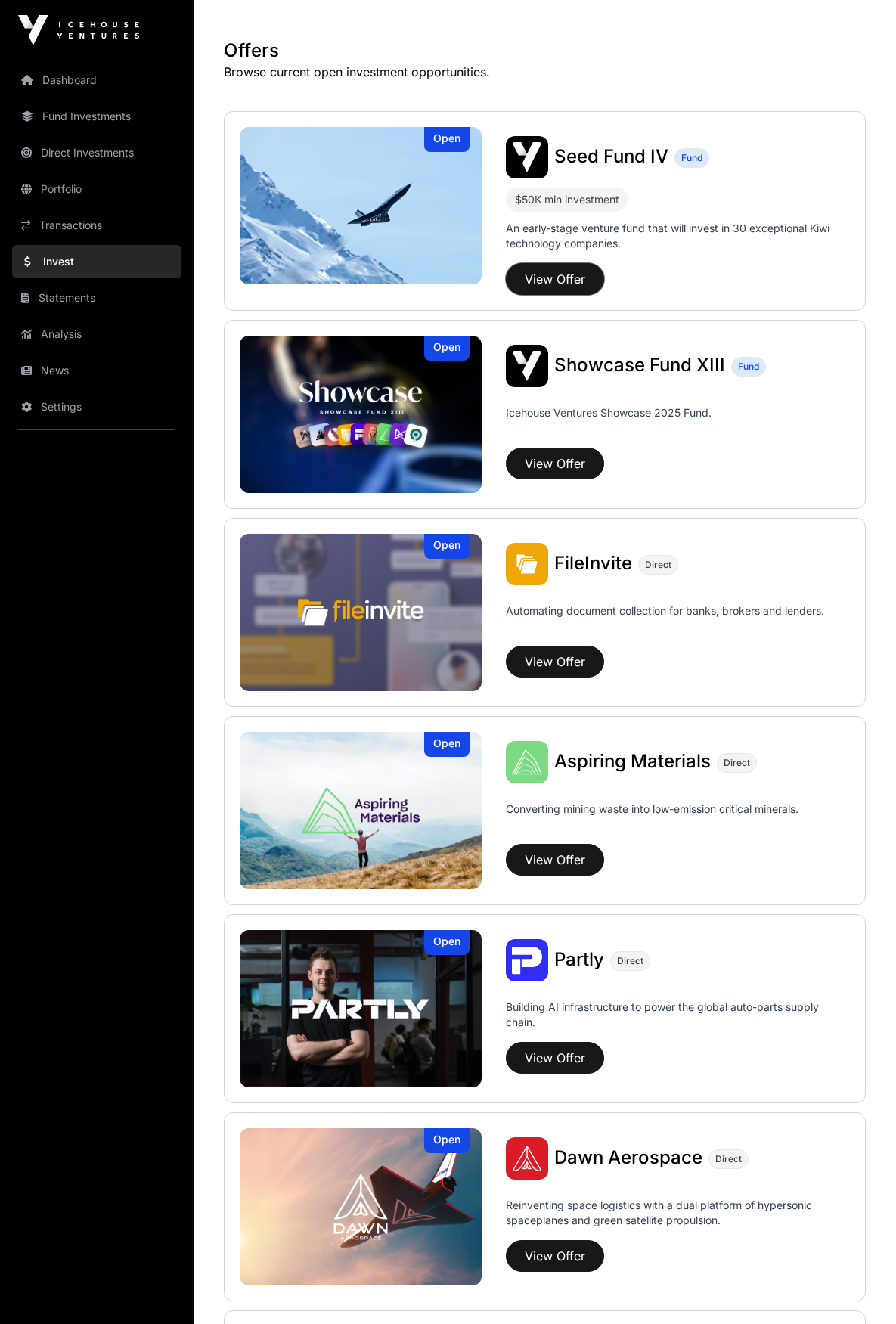
click at [557, 275] on button "View Offer" at bounding box center [554, 279] width 98 height 32
